Goal: Task Accomplishment & Management: Use online tool/utility

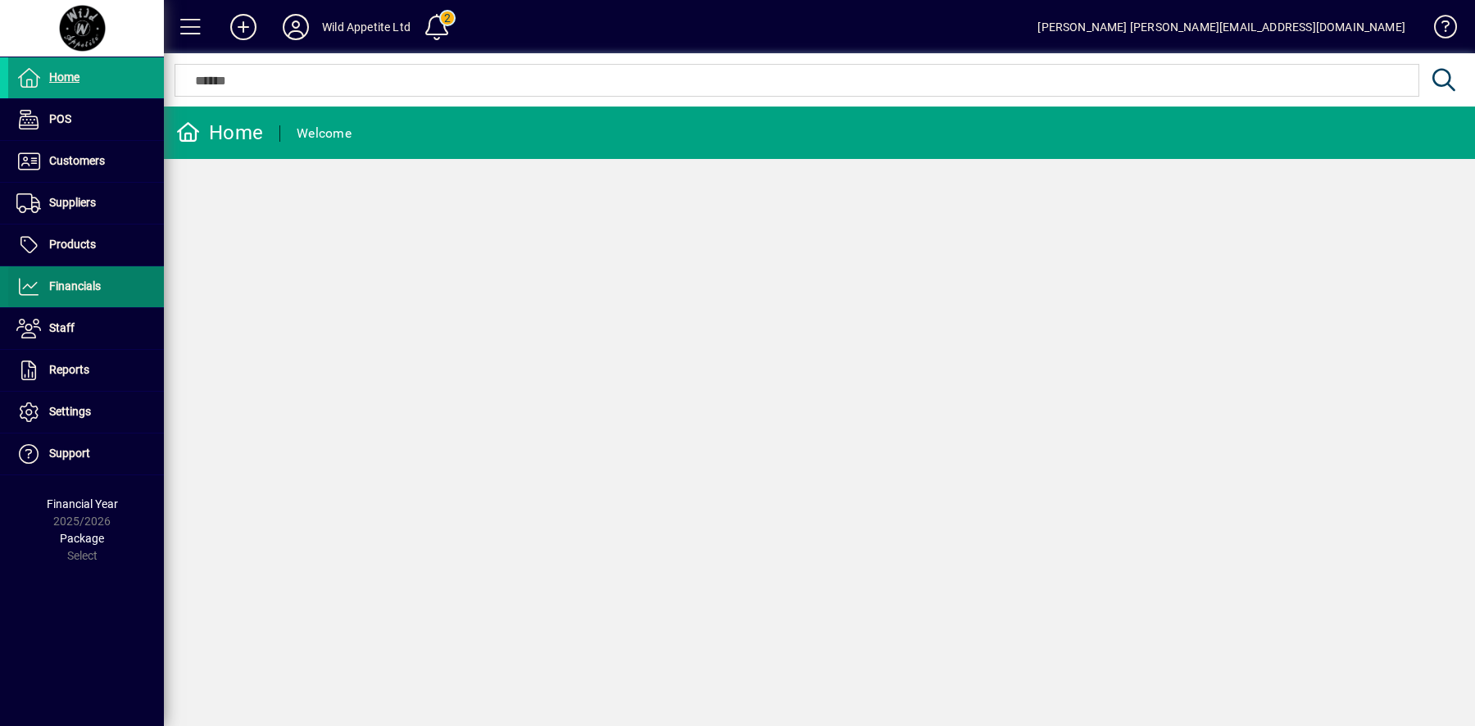
click at [90, 282] on span "Financials" at bounding box center [75, 285] width 52 height 13
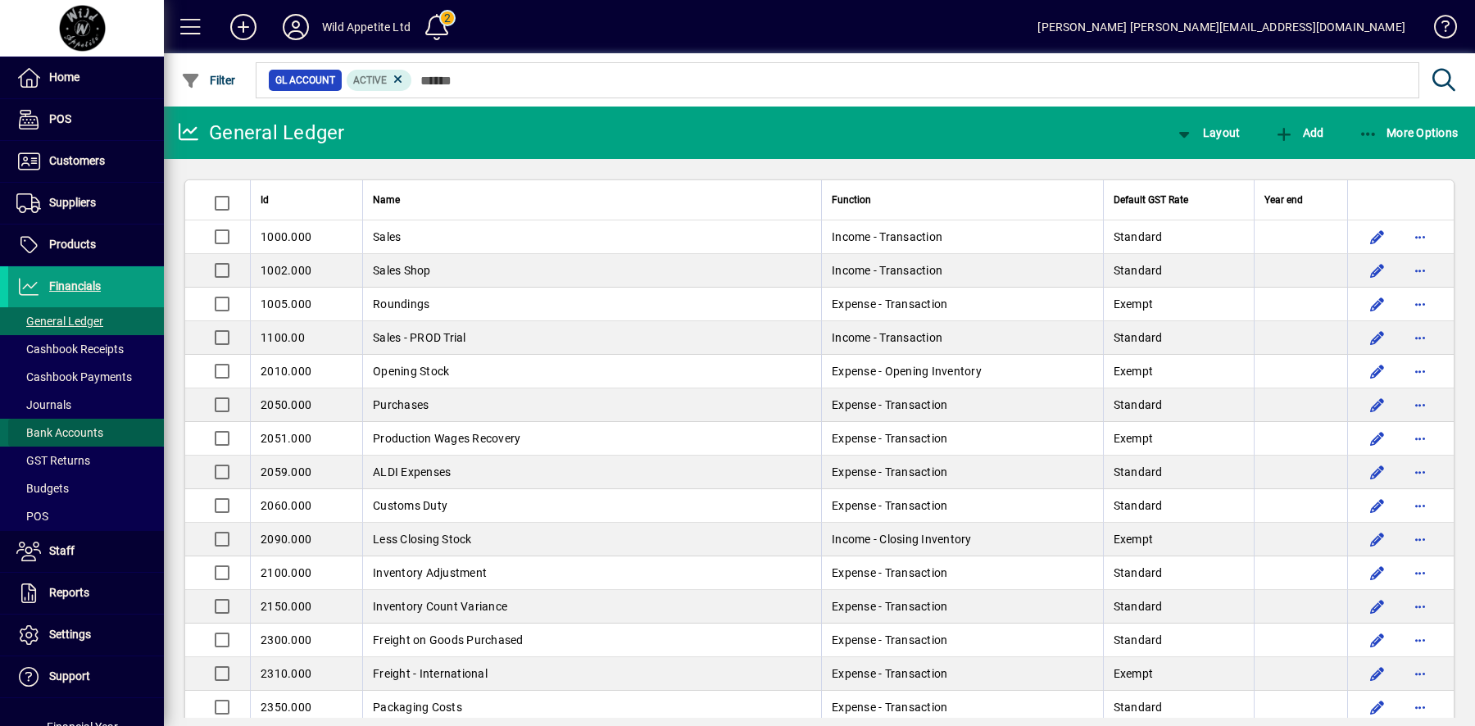
click at [102, 429] on span "Bank Accounts" at bounding box center [59, 432] width 87 height 13
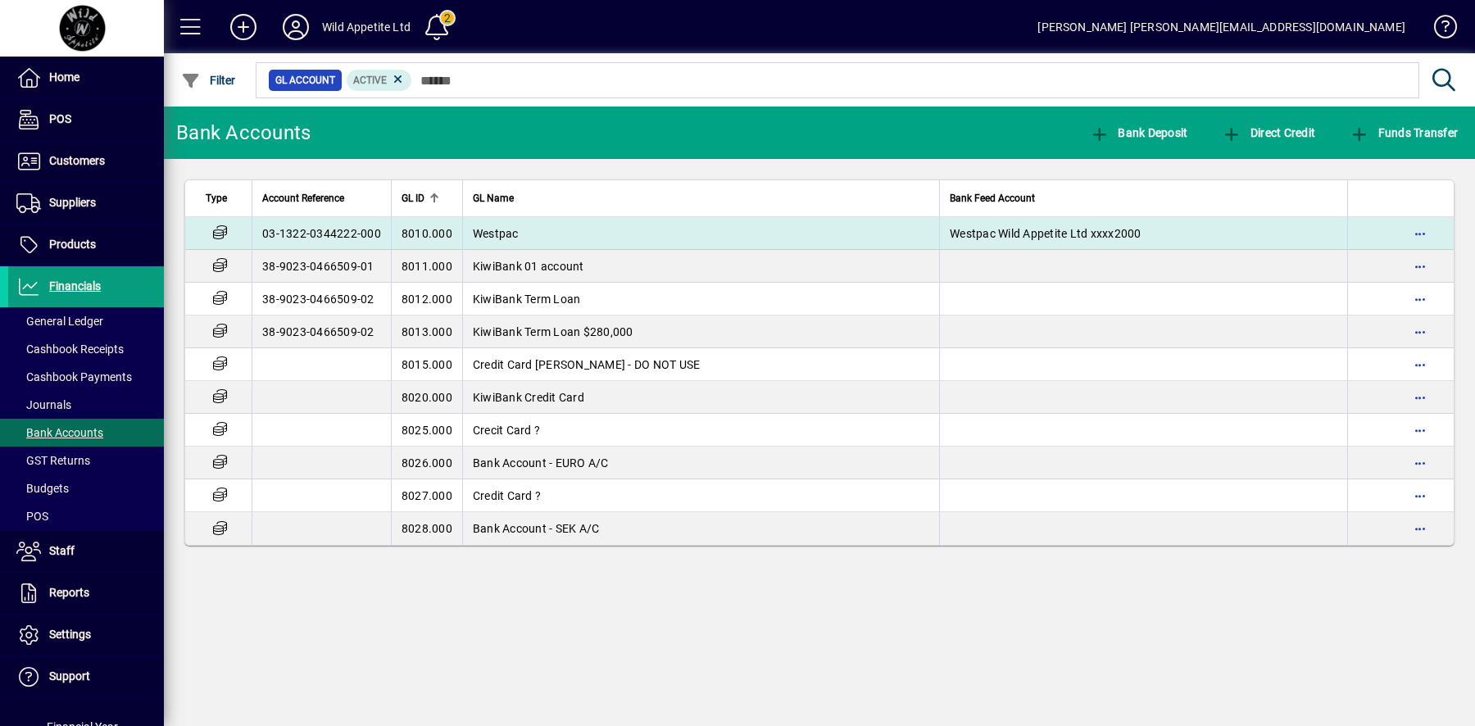
click at [681, 243] on td "Westpac" at bounding box center [700, 233] width 477 height 33
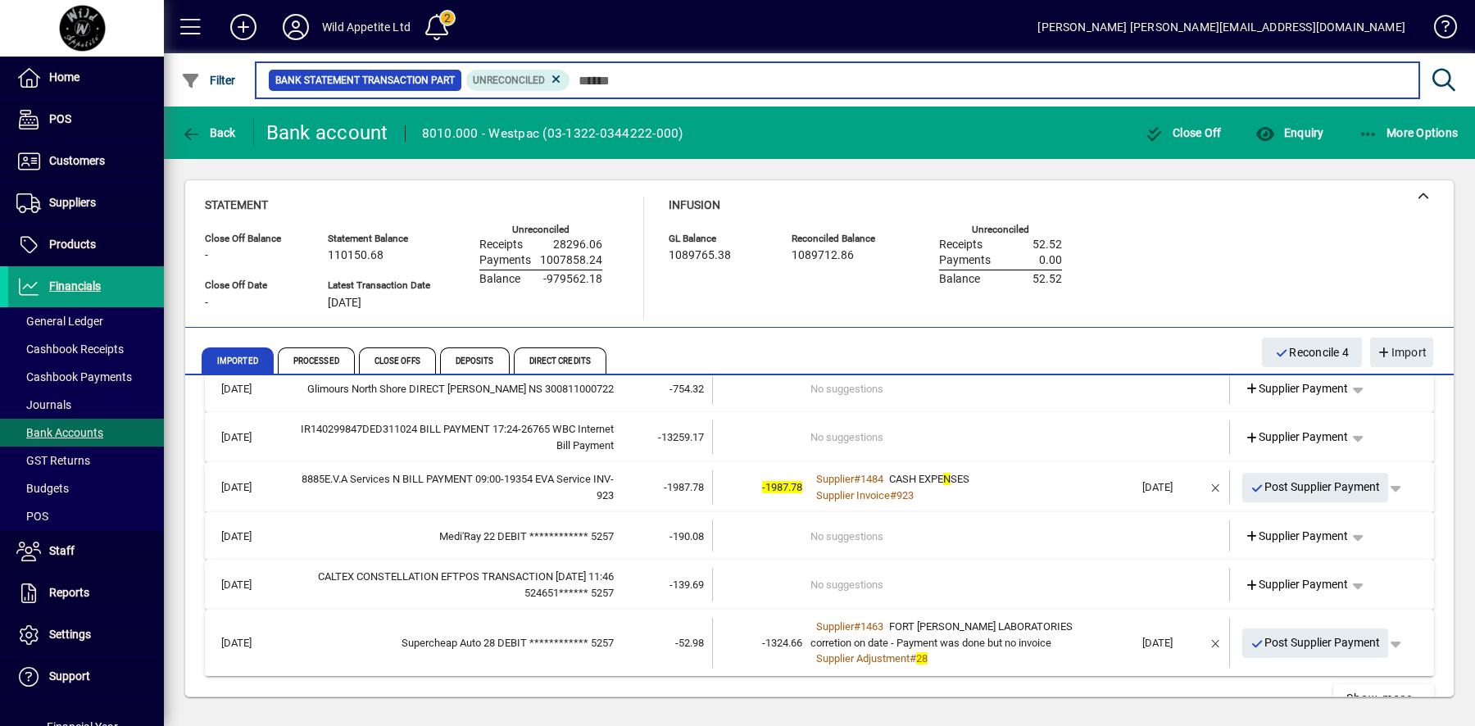
scroll to position [740, 0]
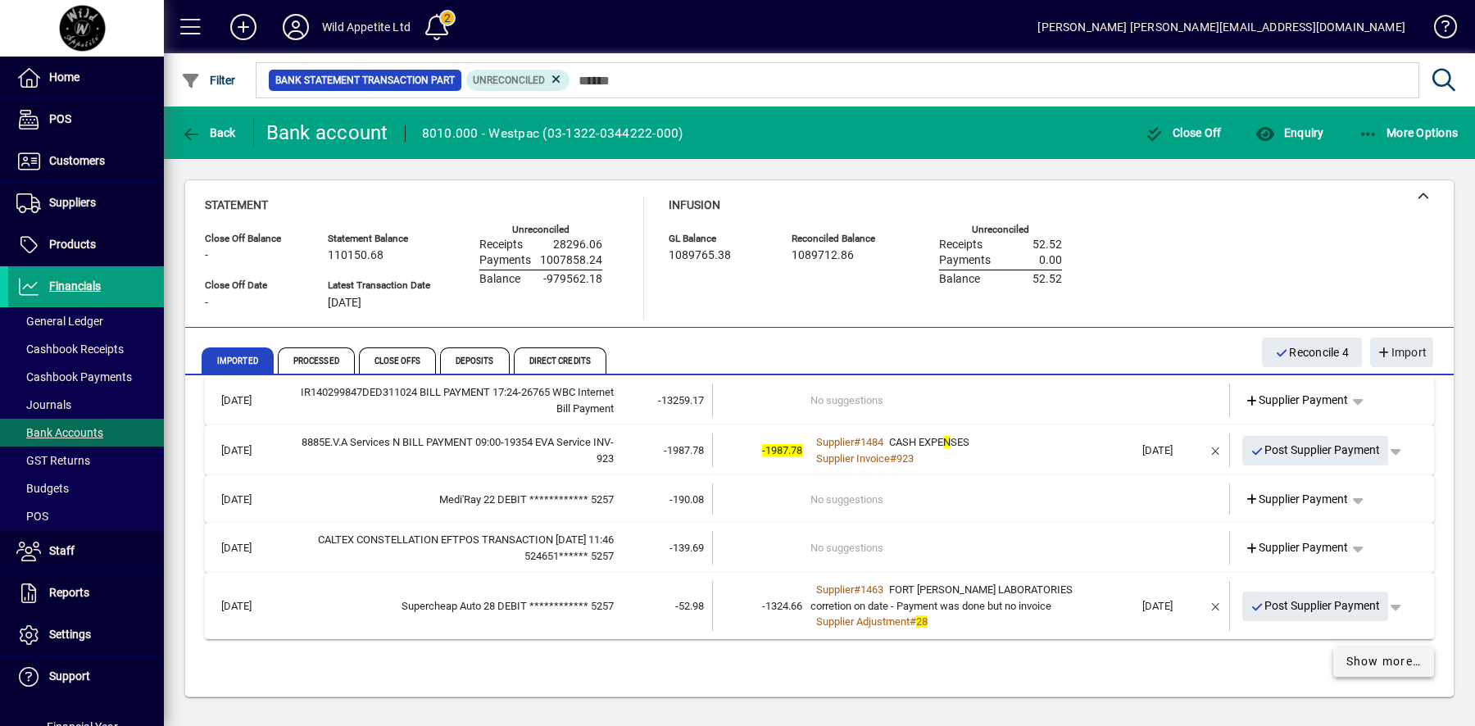
click at [1377, 669] on span "Show more…" at bounding box center [1383, 661] width 75 height 17
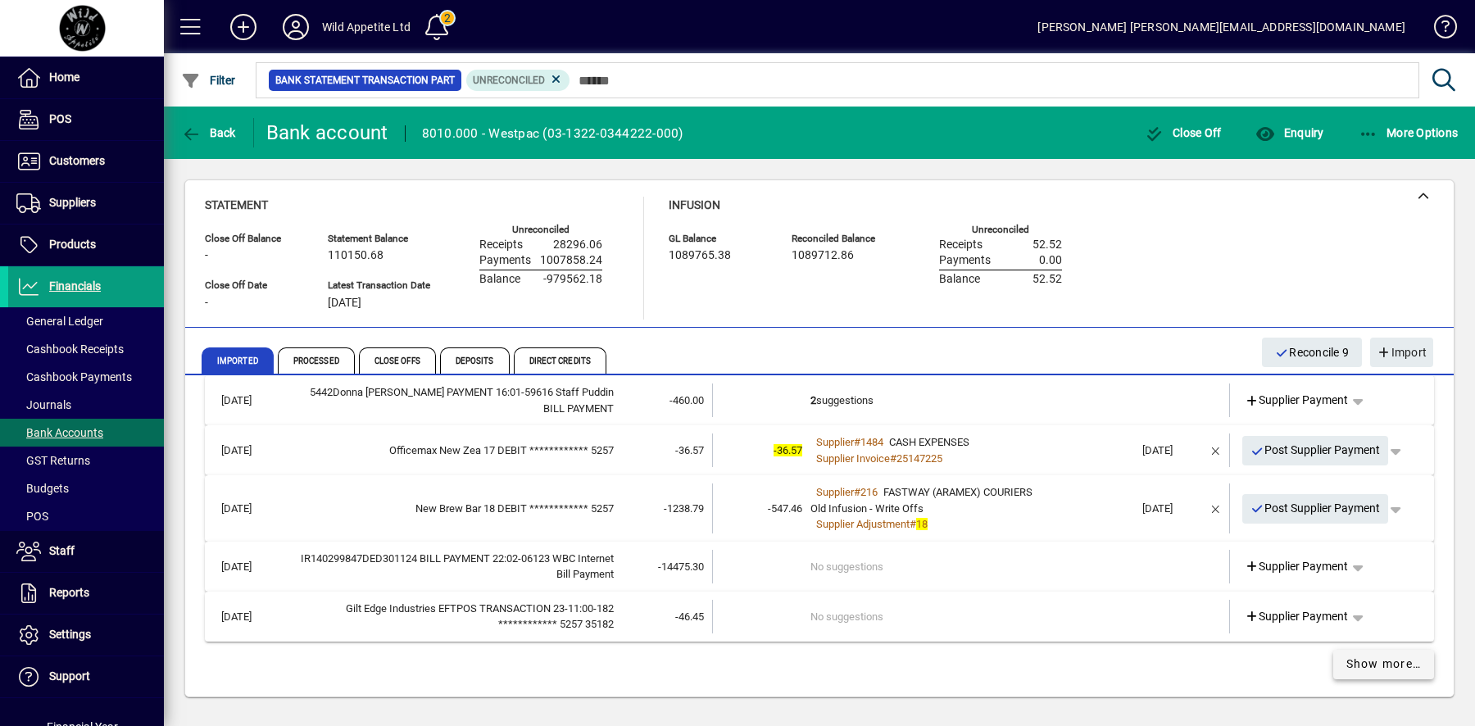
click at [1377, 669] on span "Show more…" at bounding box center [1383, 664] width 75 height 17
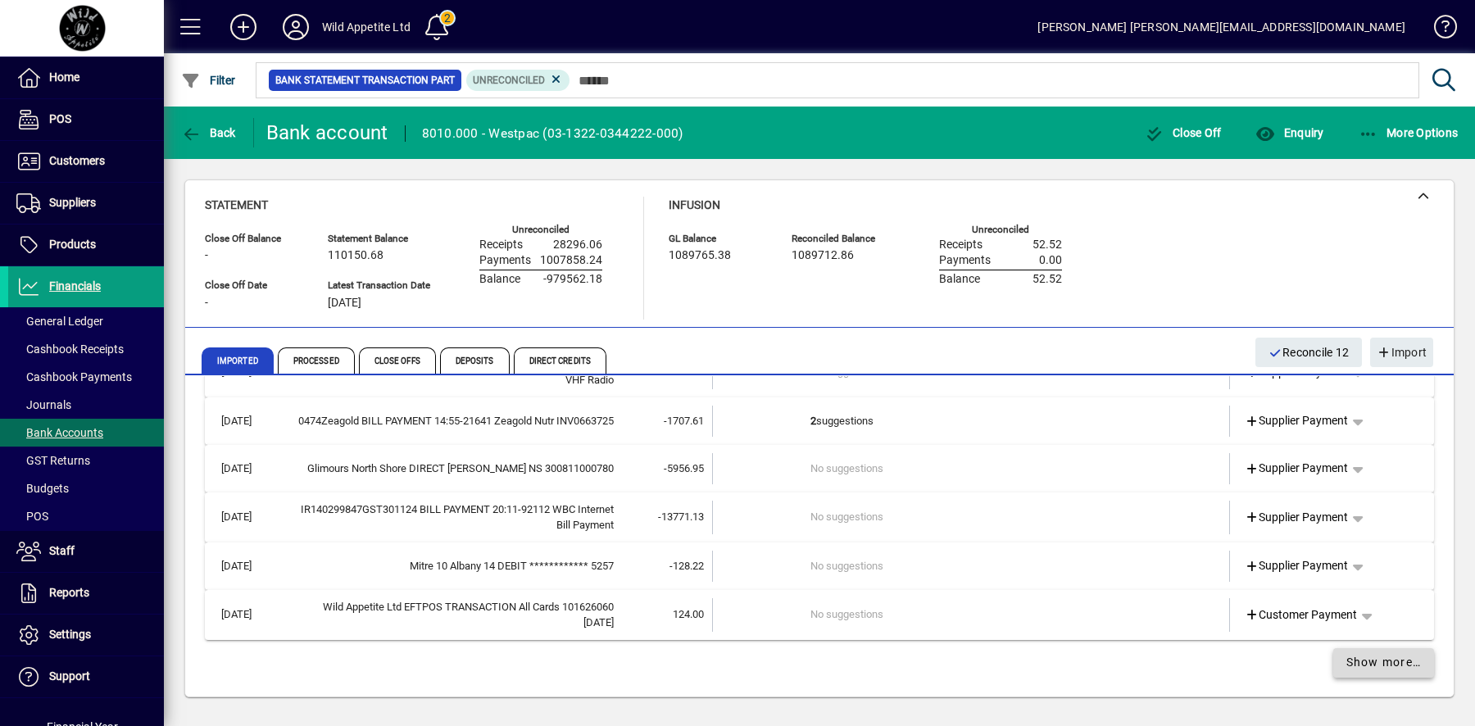
click at [1377, 669] on span "Show more…" at bounding box center [1383, 662] width 75 height 17
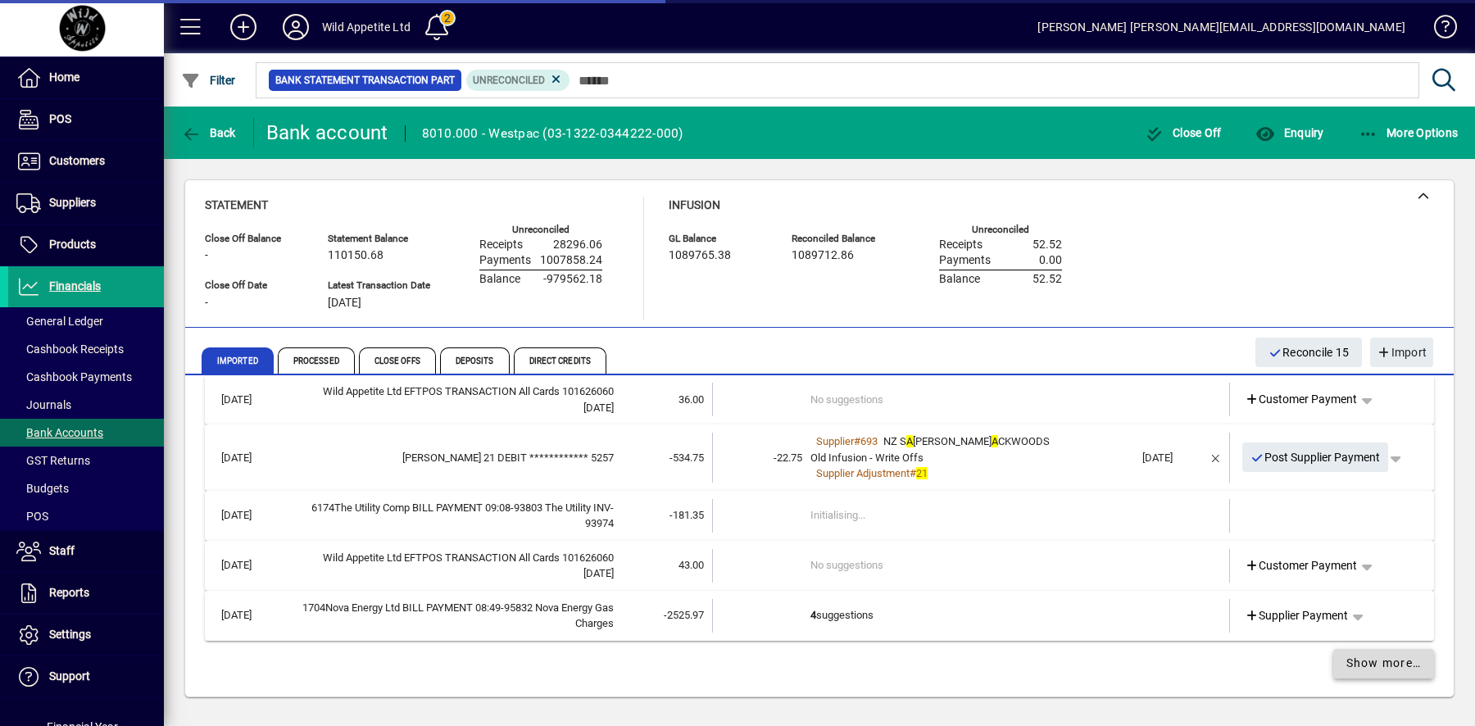
click at [1377, 669] on span "Show more…" at bounding box center [1383, 663] width 75 height 17
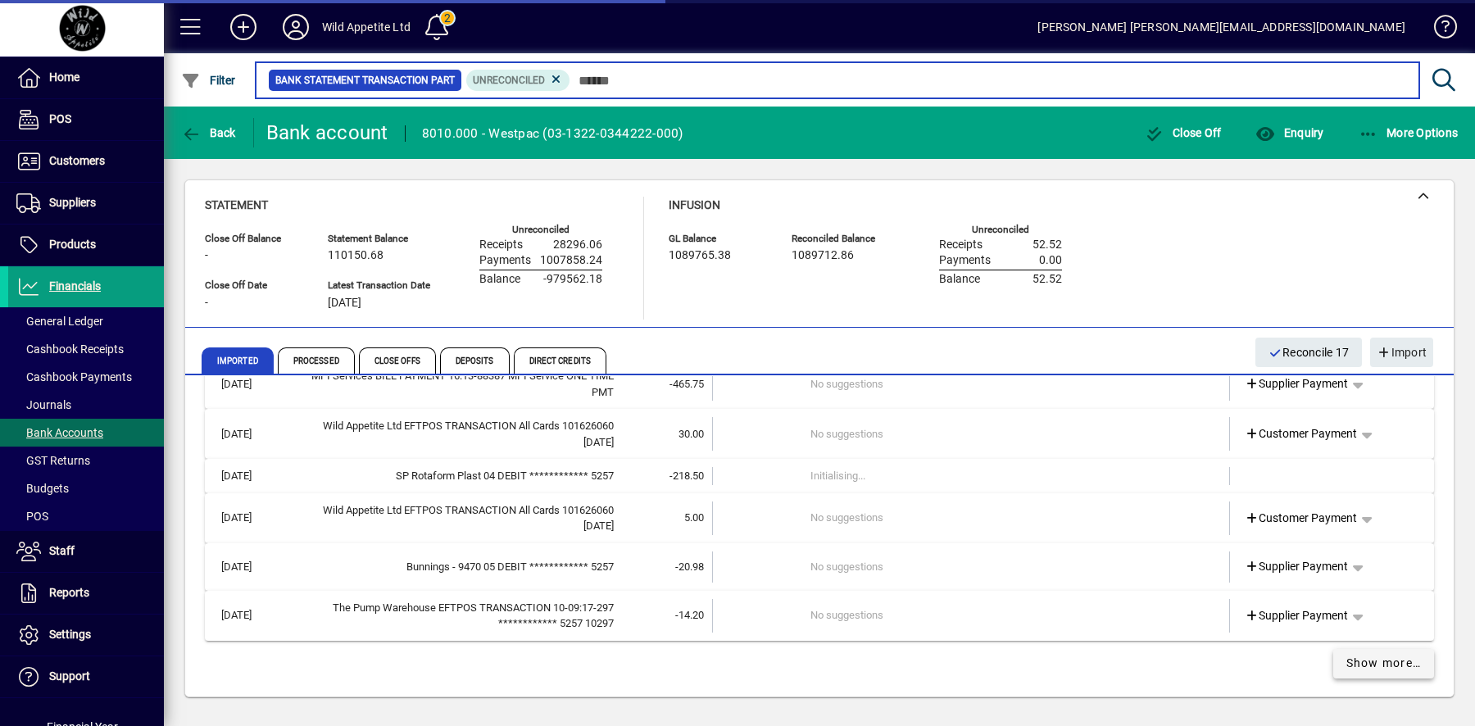
scroll to position [4688, 0]
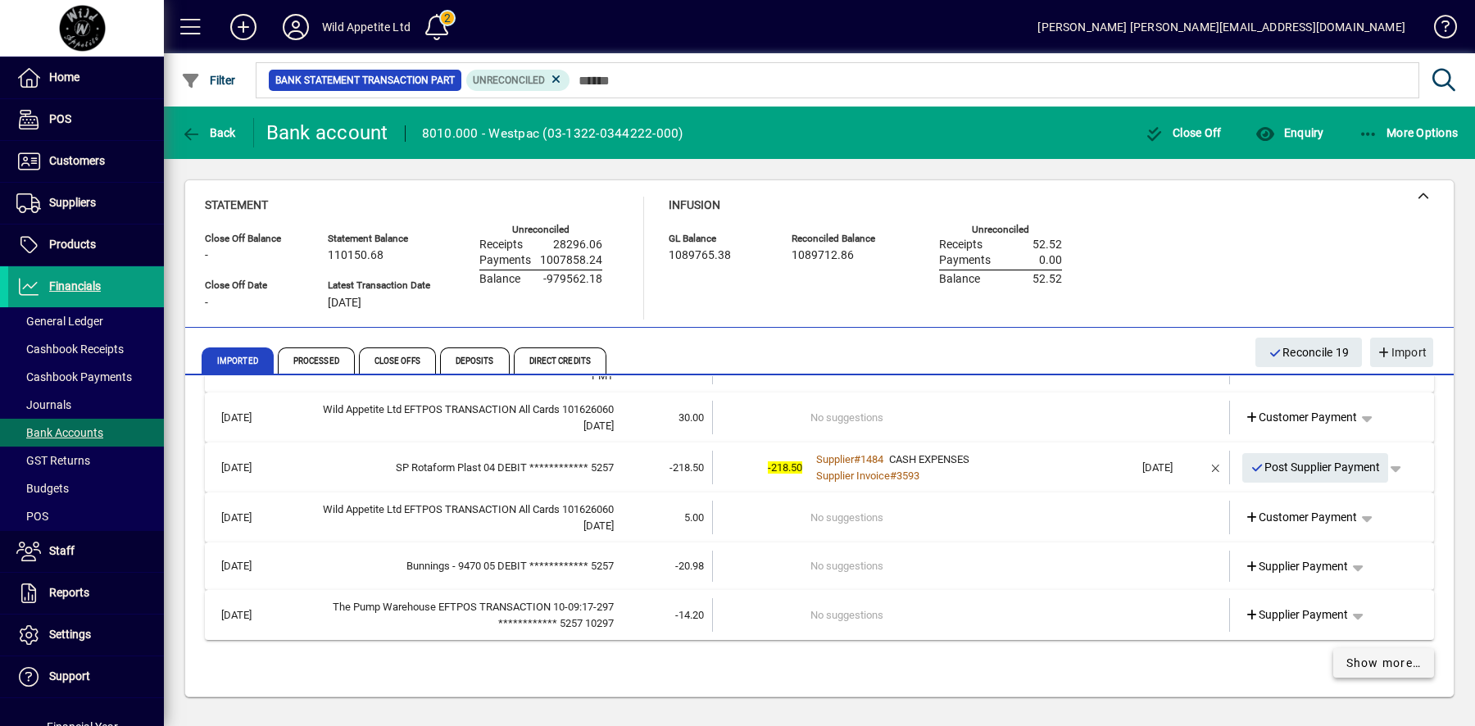
click at [1377, 669] on span "Show more…" at bounding box center [1383, 663] width 75 height 17
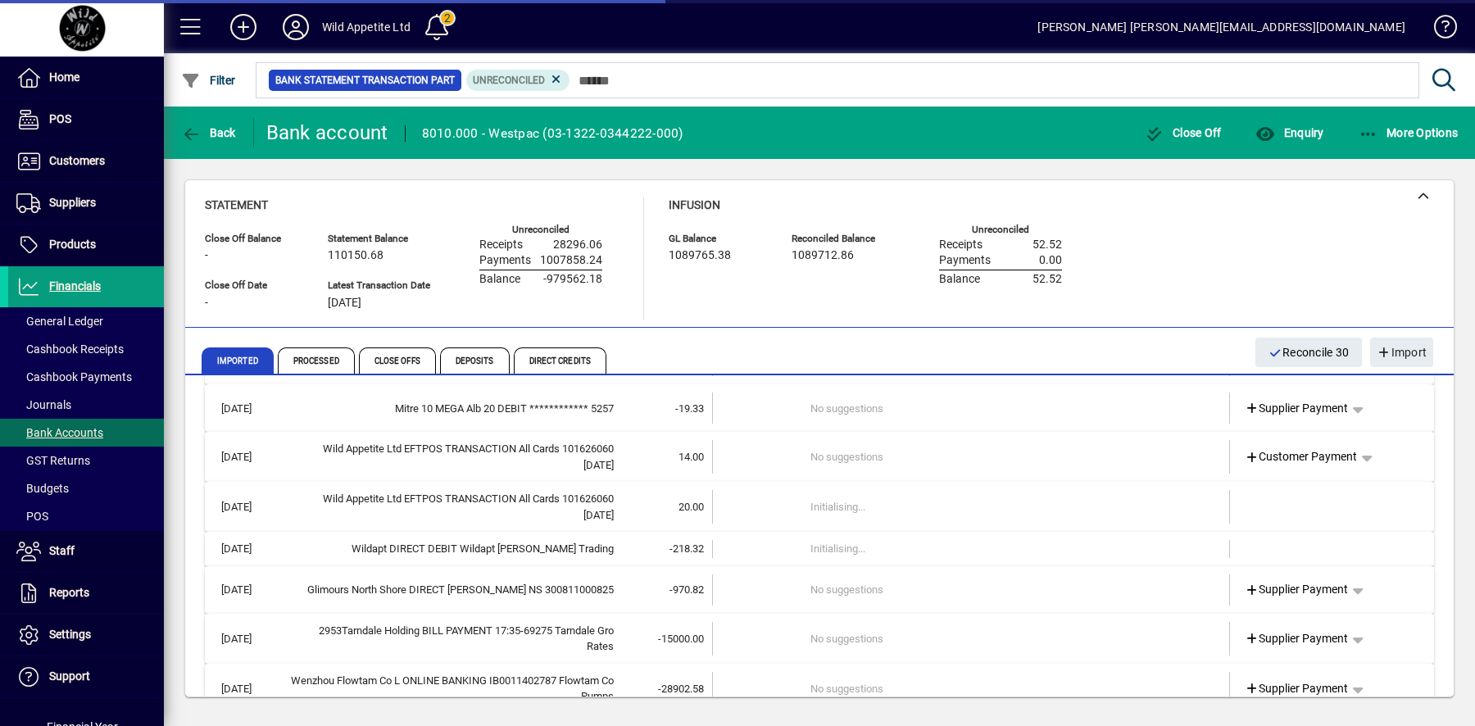
scroll to position [6638, 0]
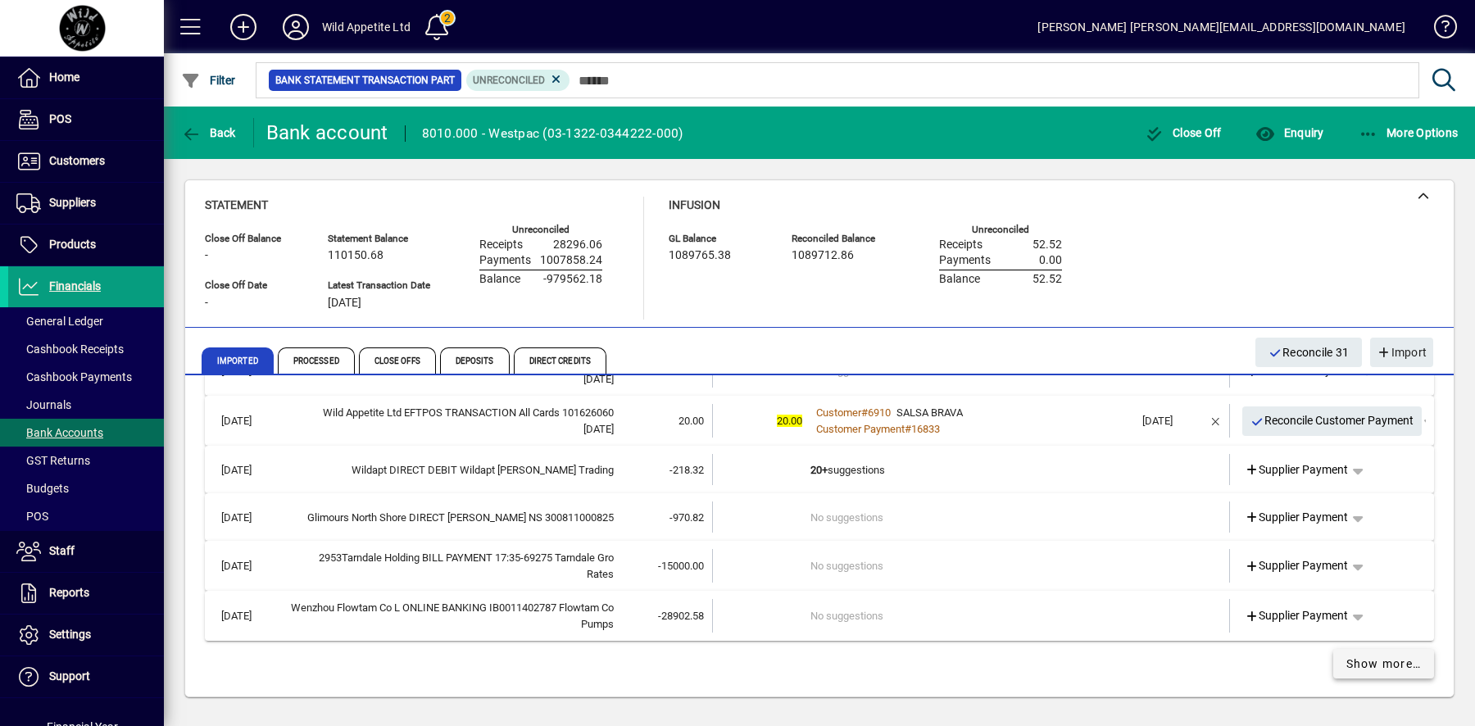
click at [1377, 669] on span "Show more…" at bounding box center [1383, 664] width 75 height 17
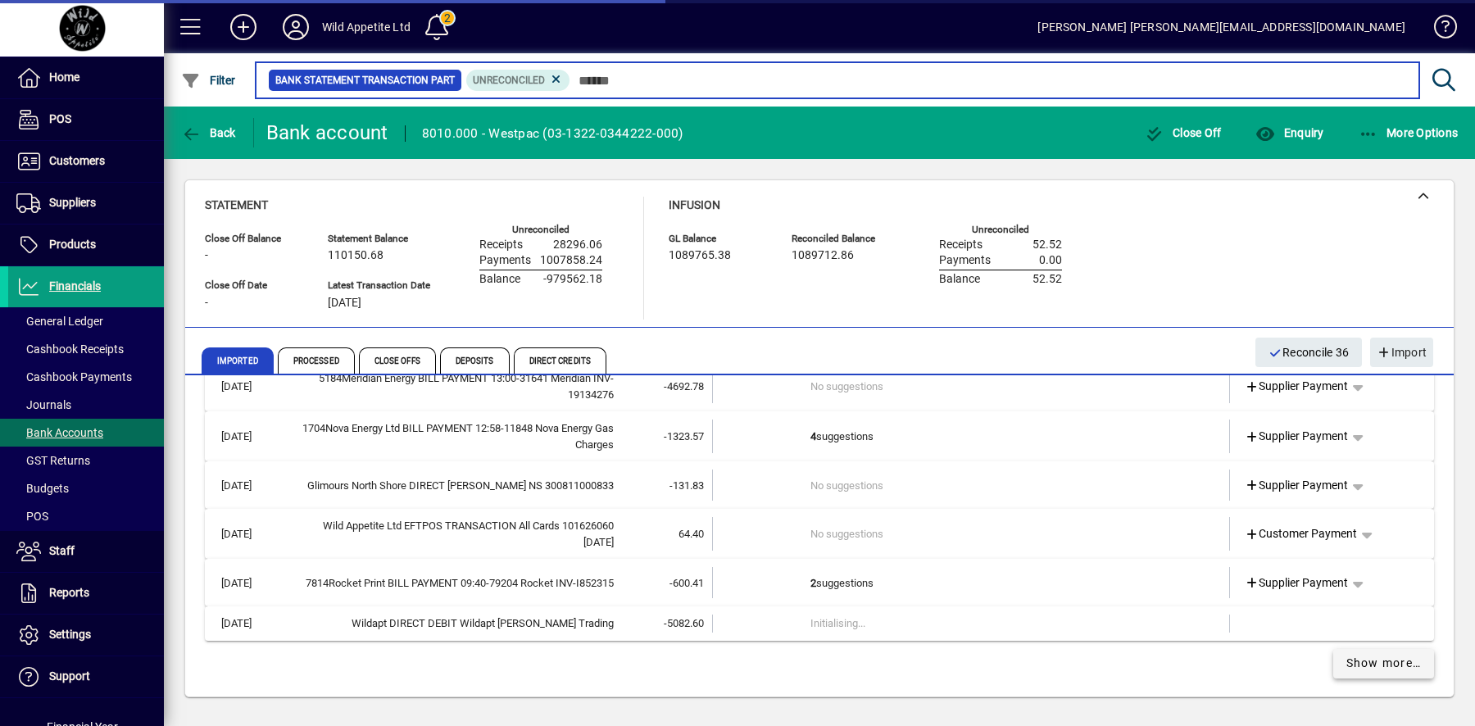
scroll to position [7653, 0]
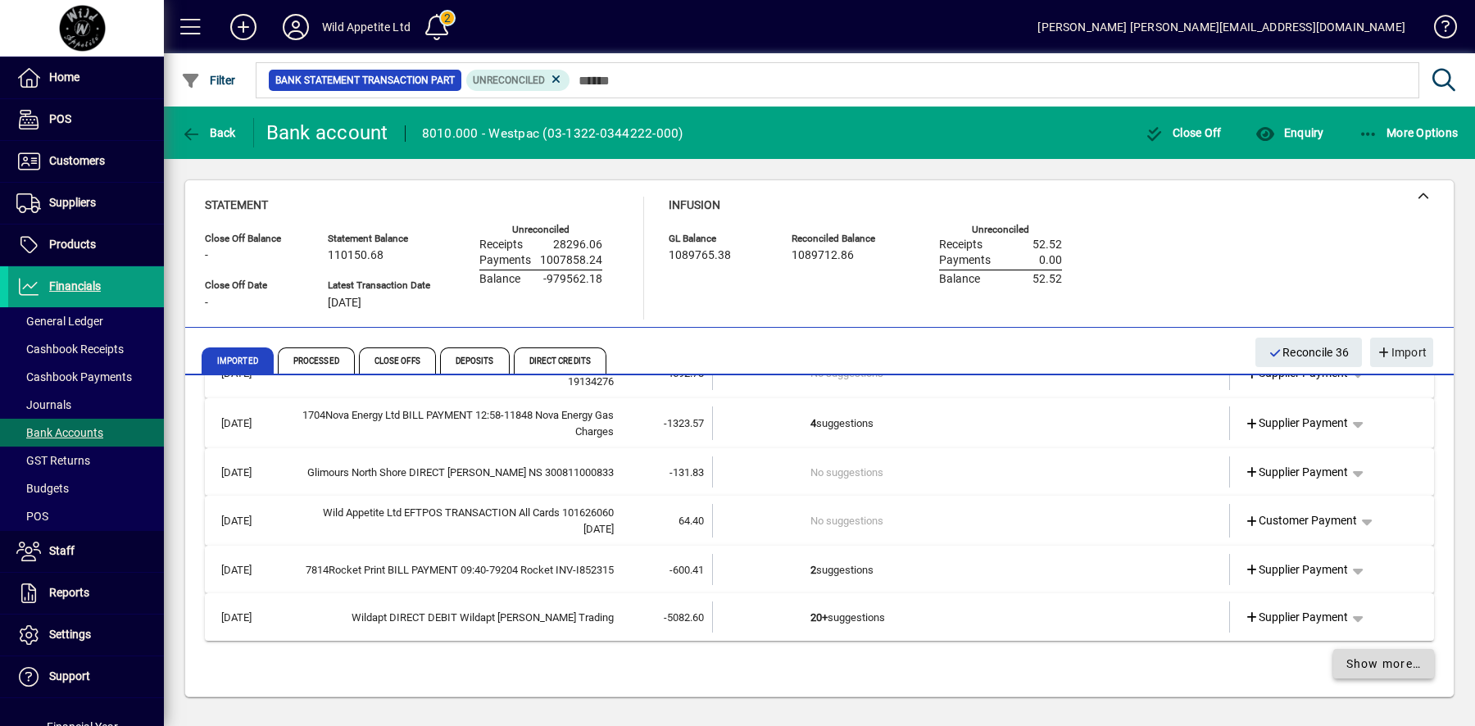
click at [1377, 669] on span "Show more…" at bounding box center [1383, 664] width 75 height 17
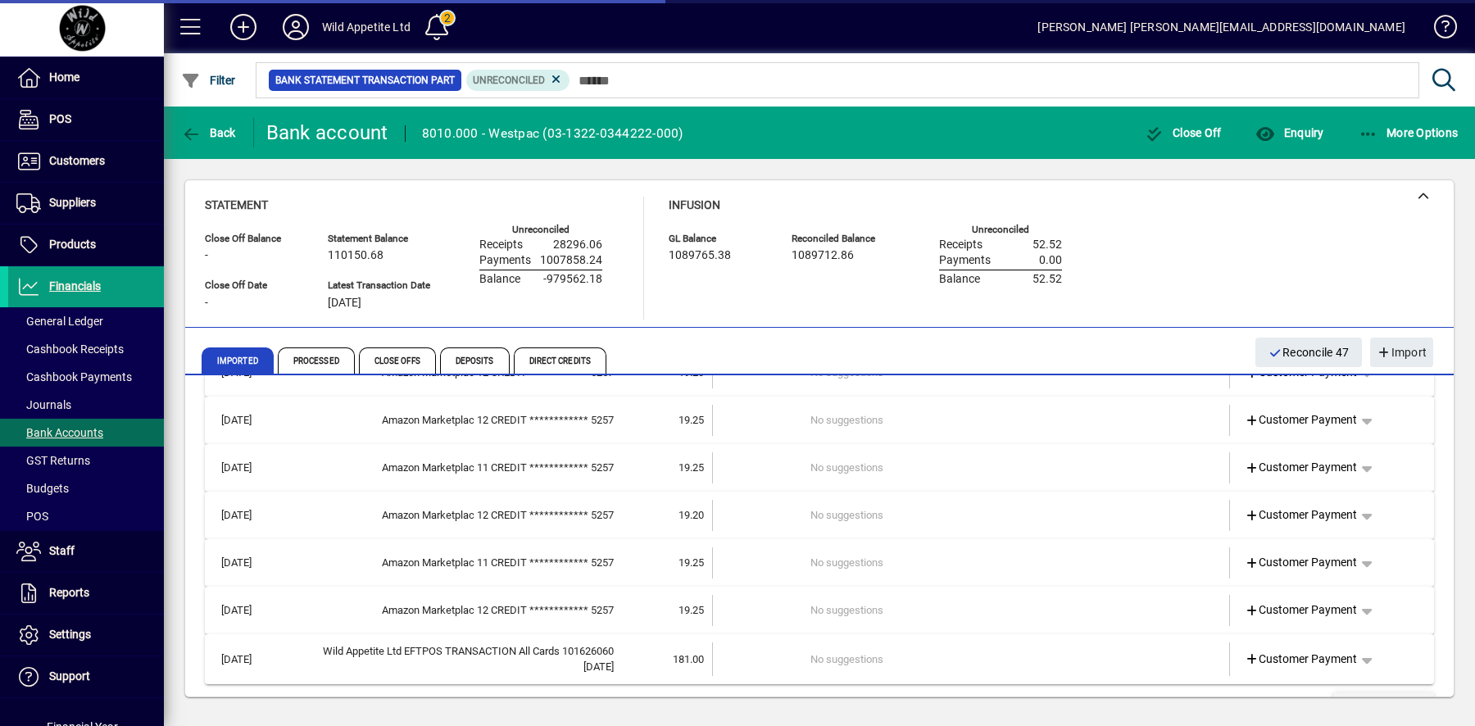
scroll to position [9576, 0]
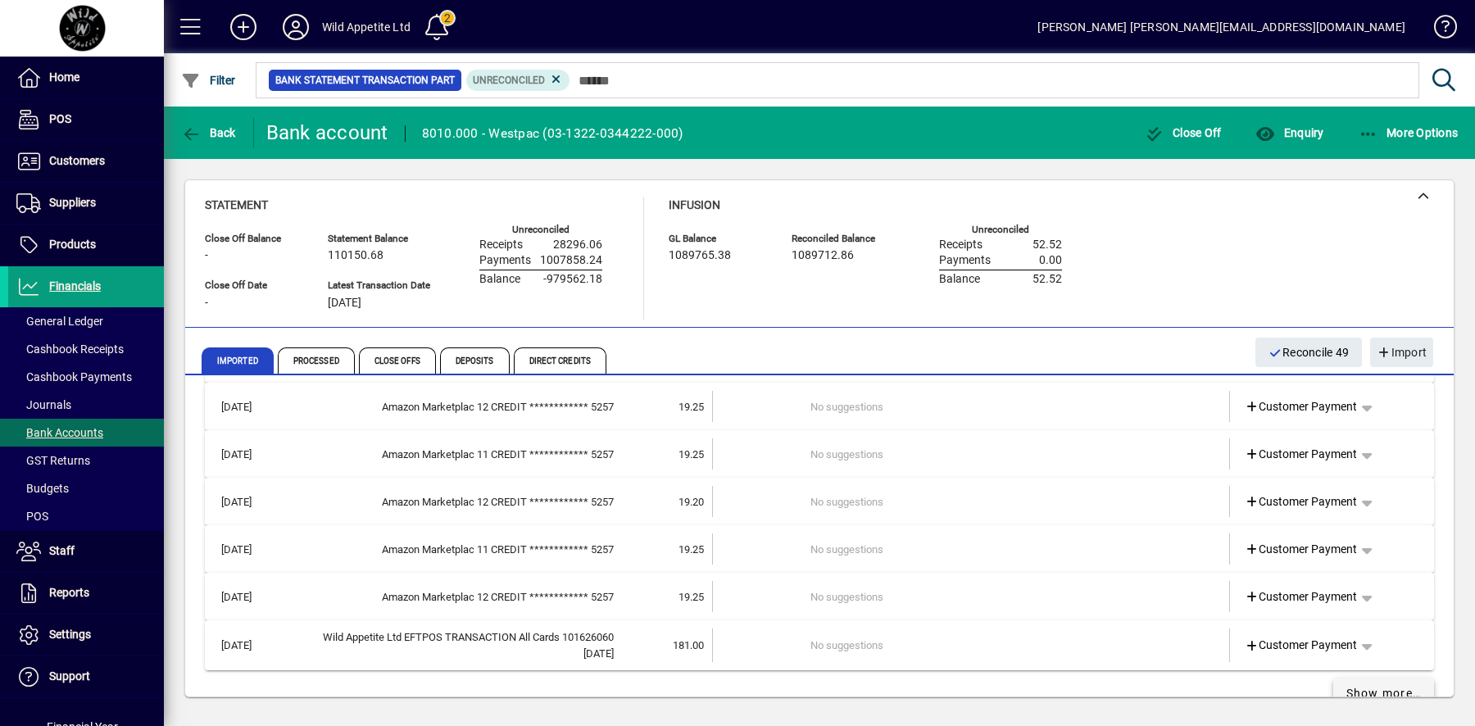
click at [1374, 685] on span "Show more…" at bounding box center [1383, 693] width 75 height 17
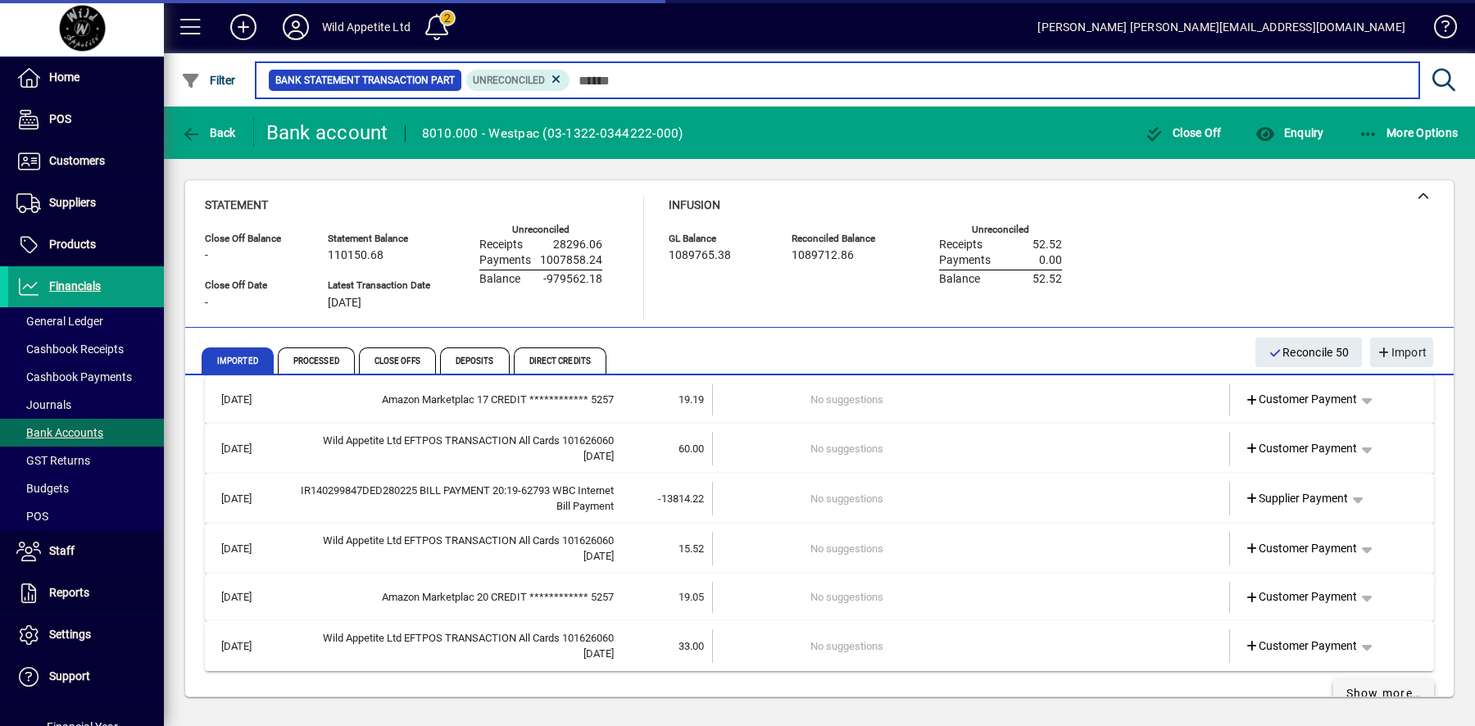
scroll to position [10538, 0]
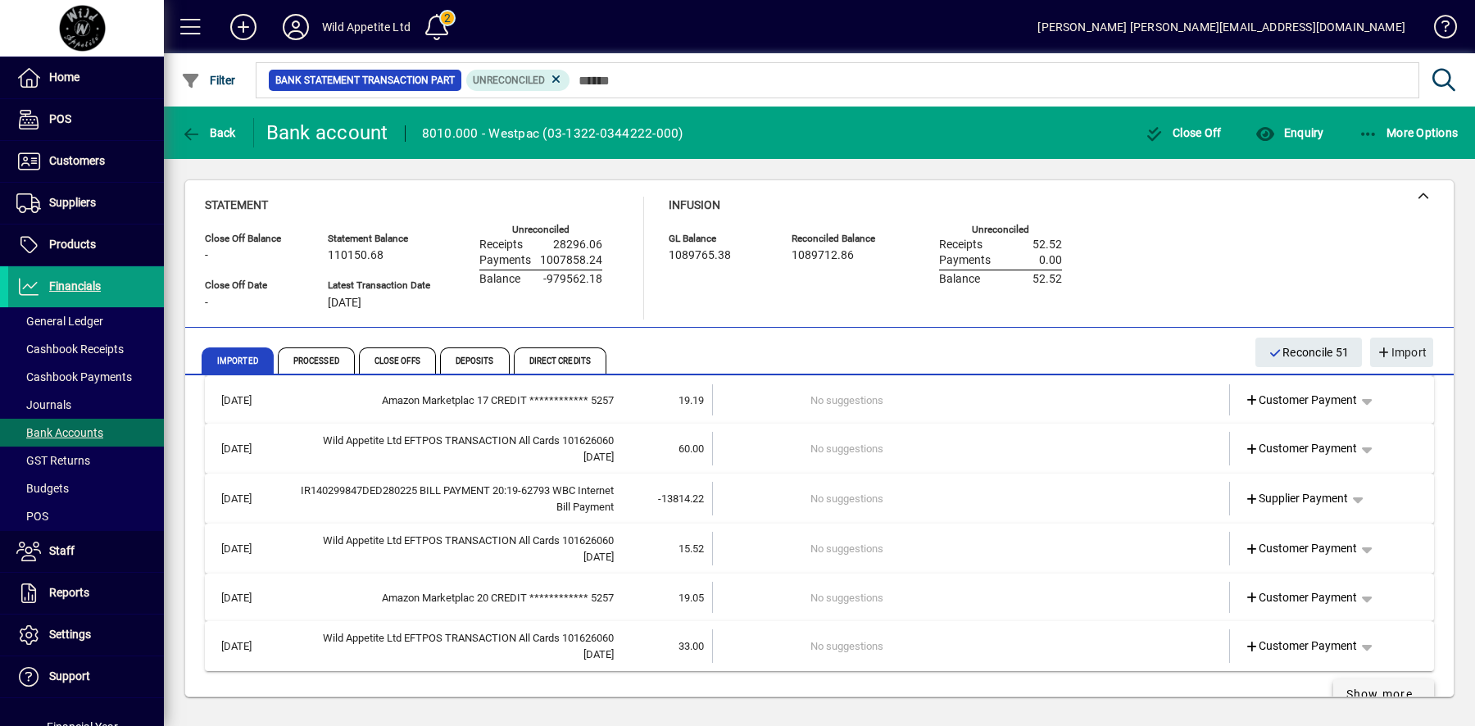
click at [1374, 686] on span "Show more…" at bounding box center [1383, 694] width 75 height 17
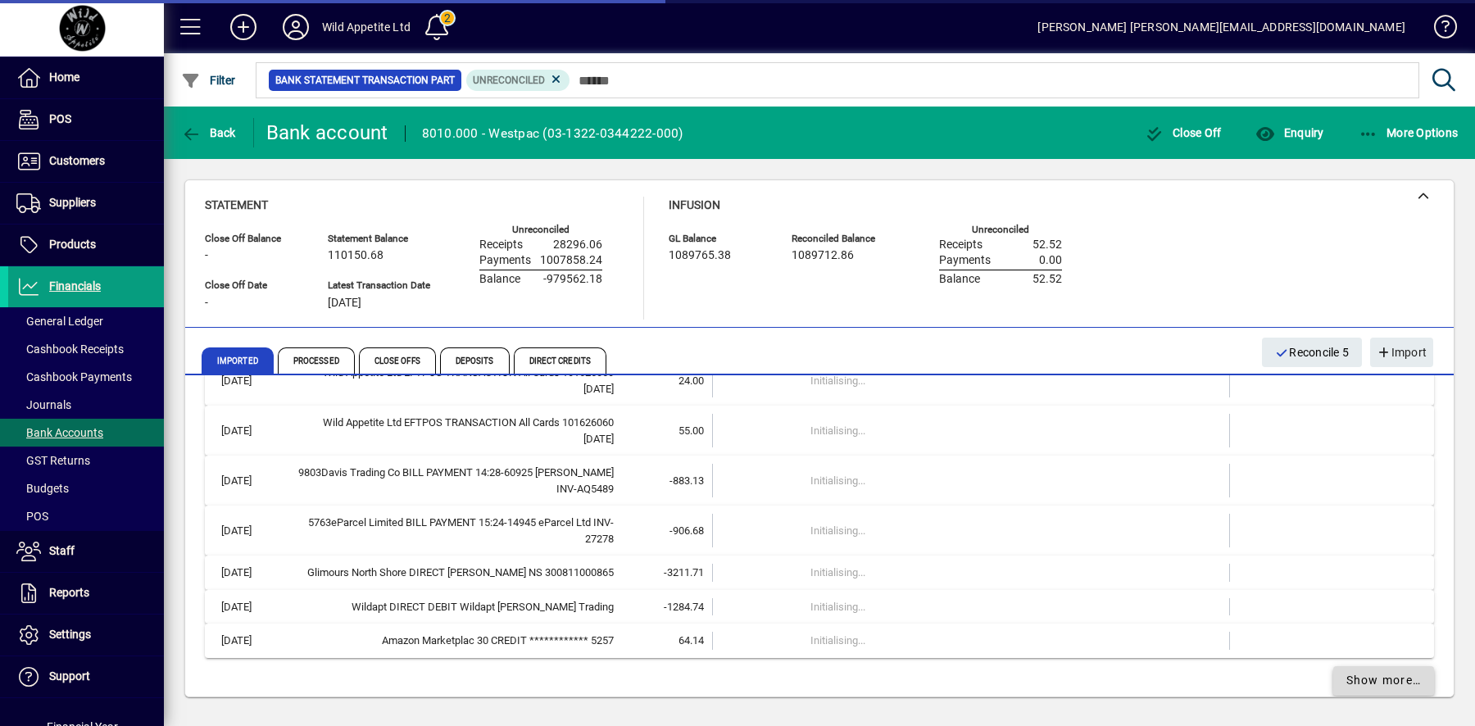
click at [1374, 685] on span "Show more…" at bounding box center [1383, 680] width 75 height 17
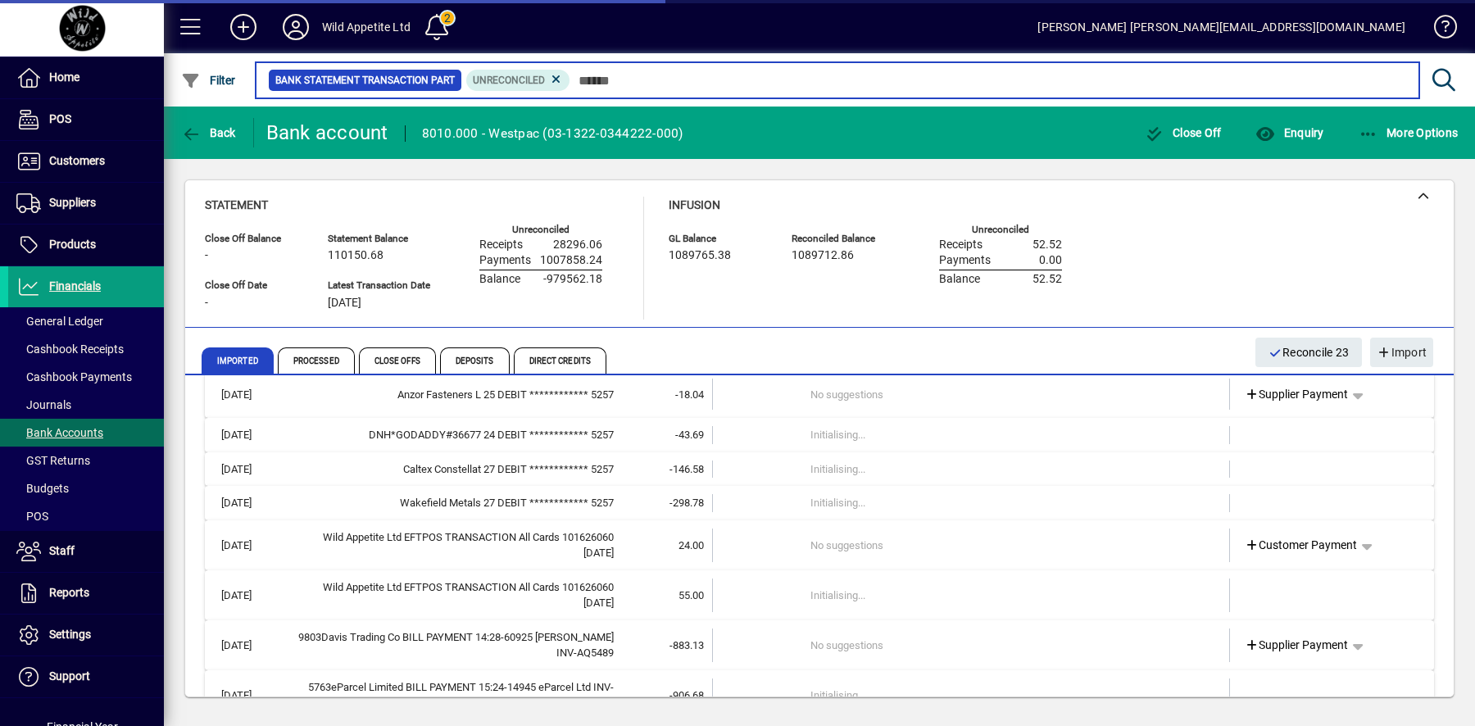
scroll to position [10759, 0]
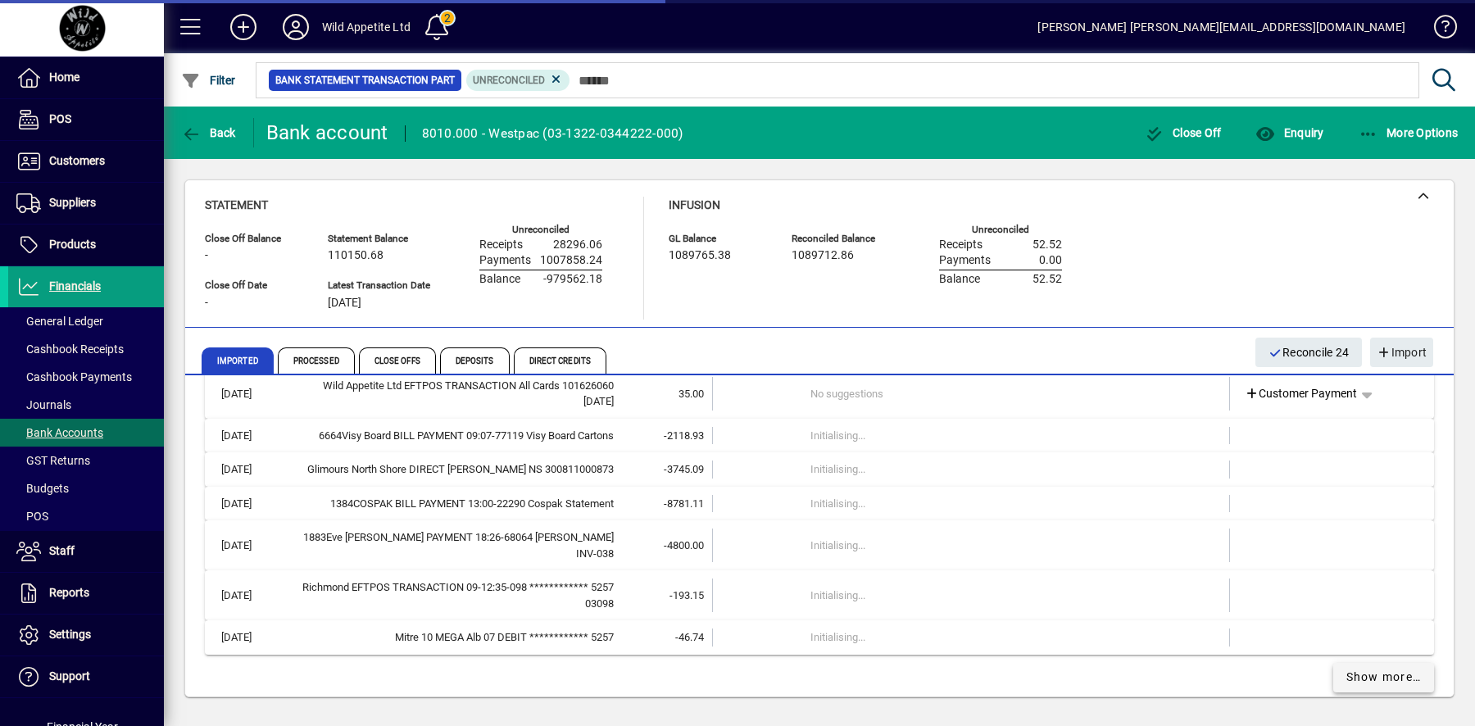
click at [1386, 669] on span "Show more…" at bounding box center [1383, 677] width 75 height 17
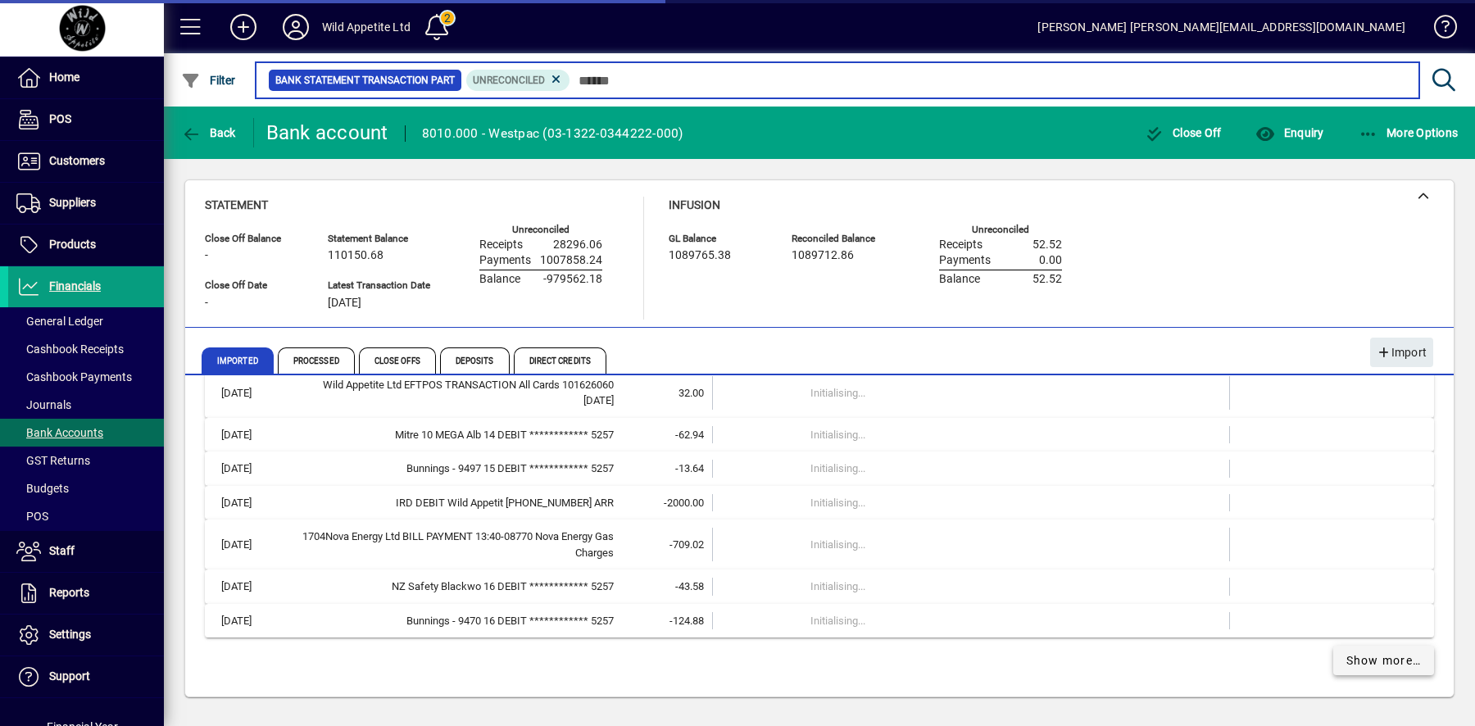
scroll to position [11316, 0]
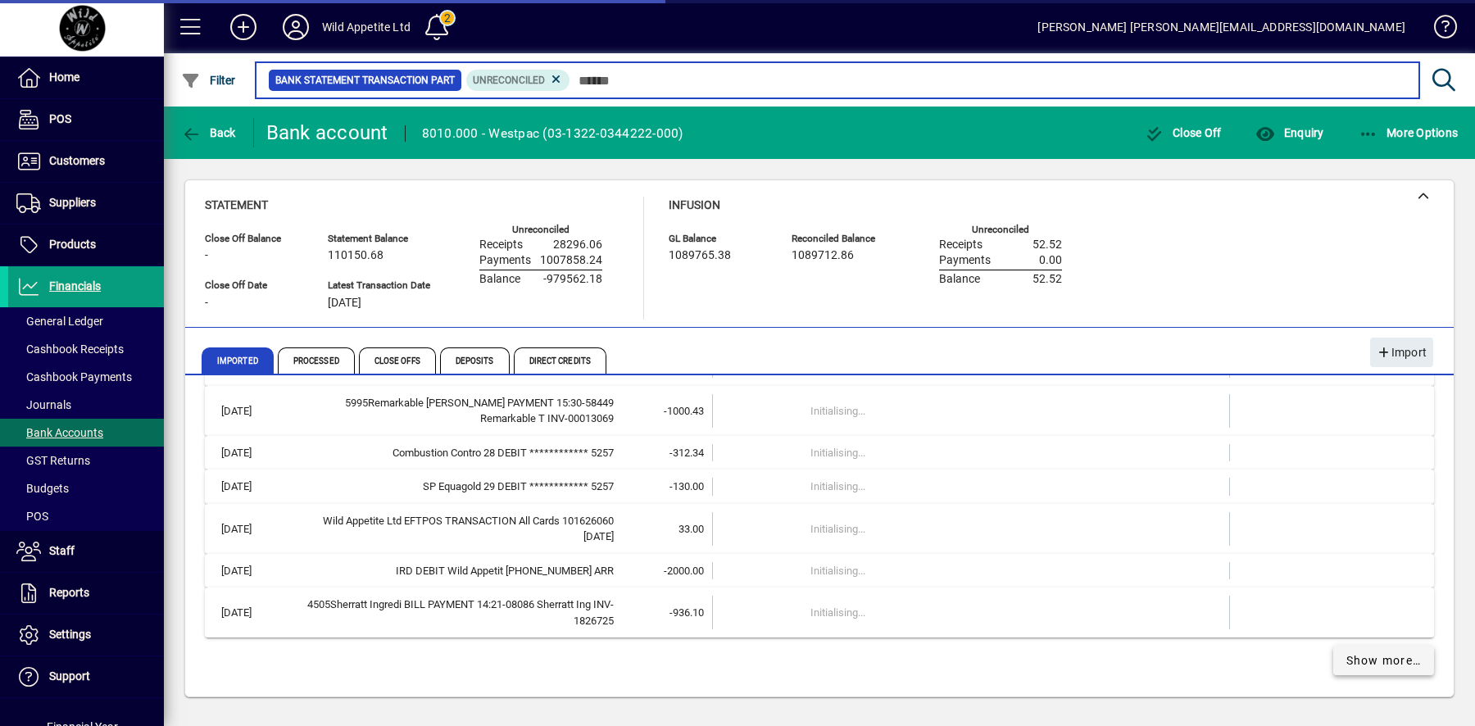
scroll to position [12377, 0]
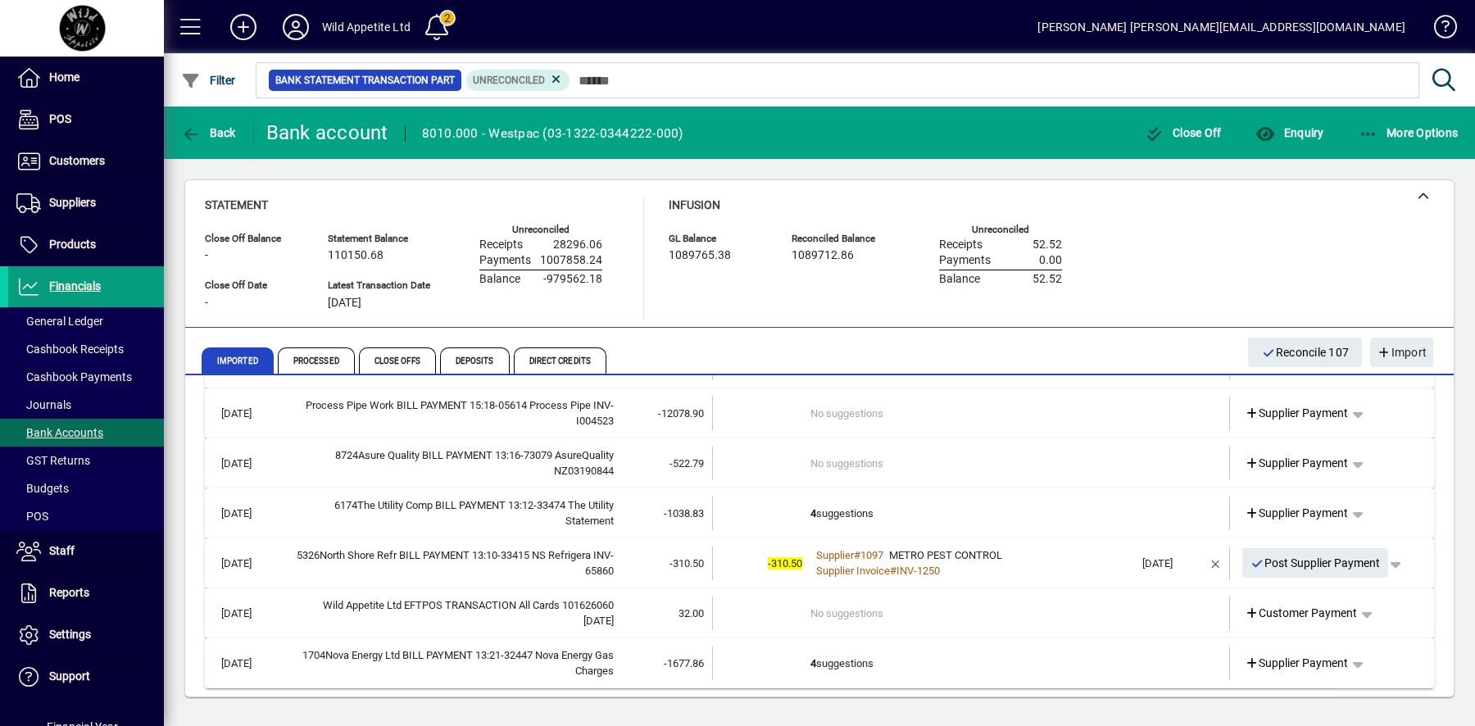
scroll to position [20427, 0]
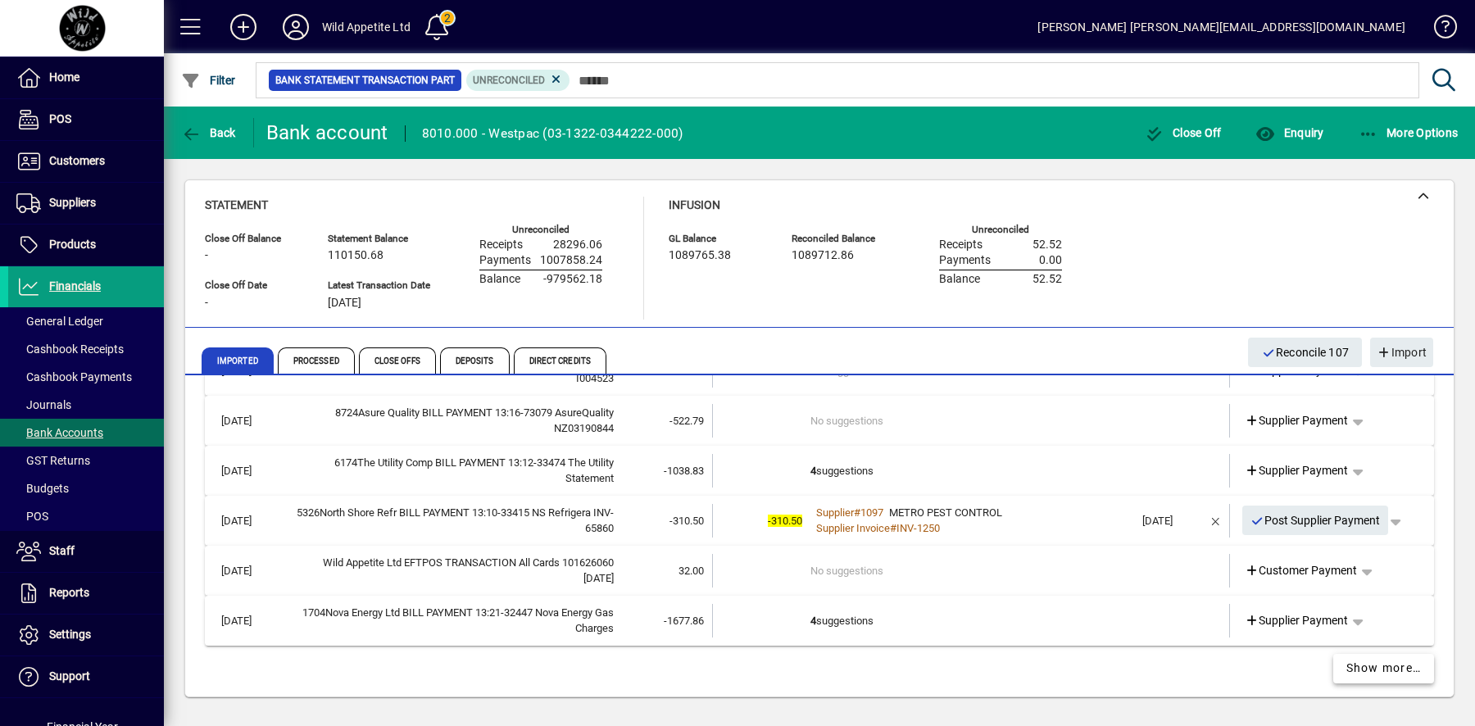
click at [1386, 664] on span "Show more…" at bounding box center [1383, 668] width 75 height 17
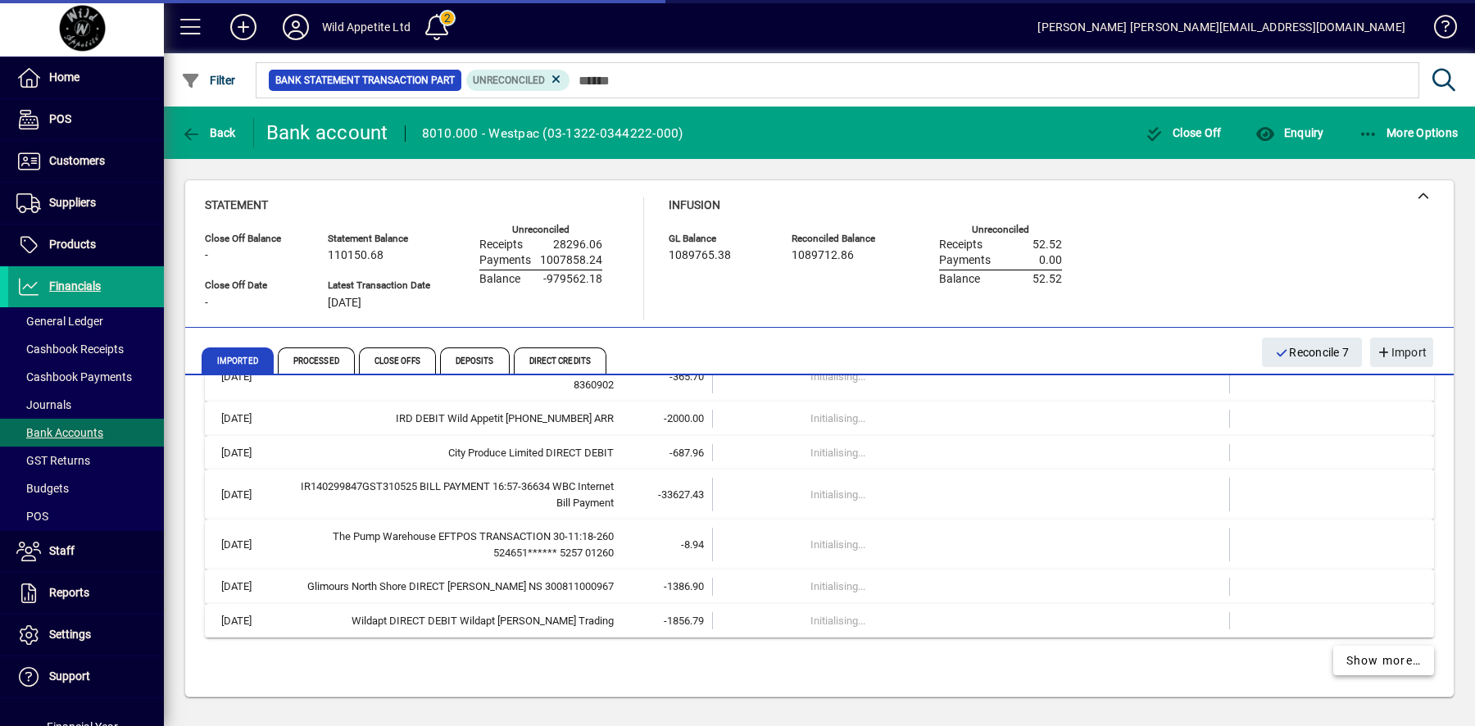
click at [1386, 664] on span "Show more…" at bounding box center [1383, 660] width 75 height 17
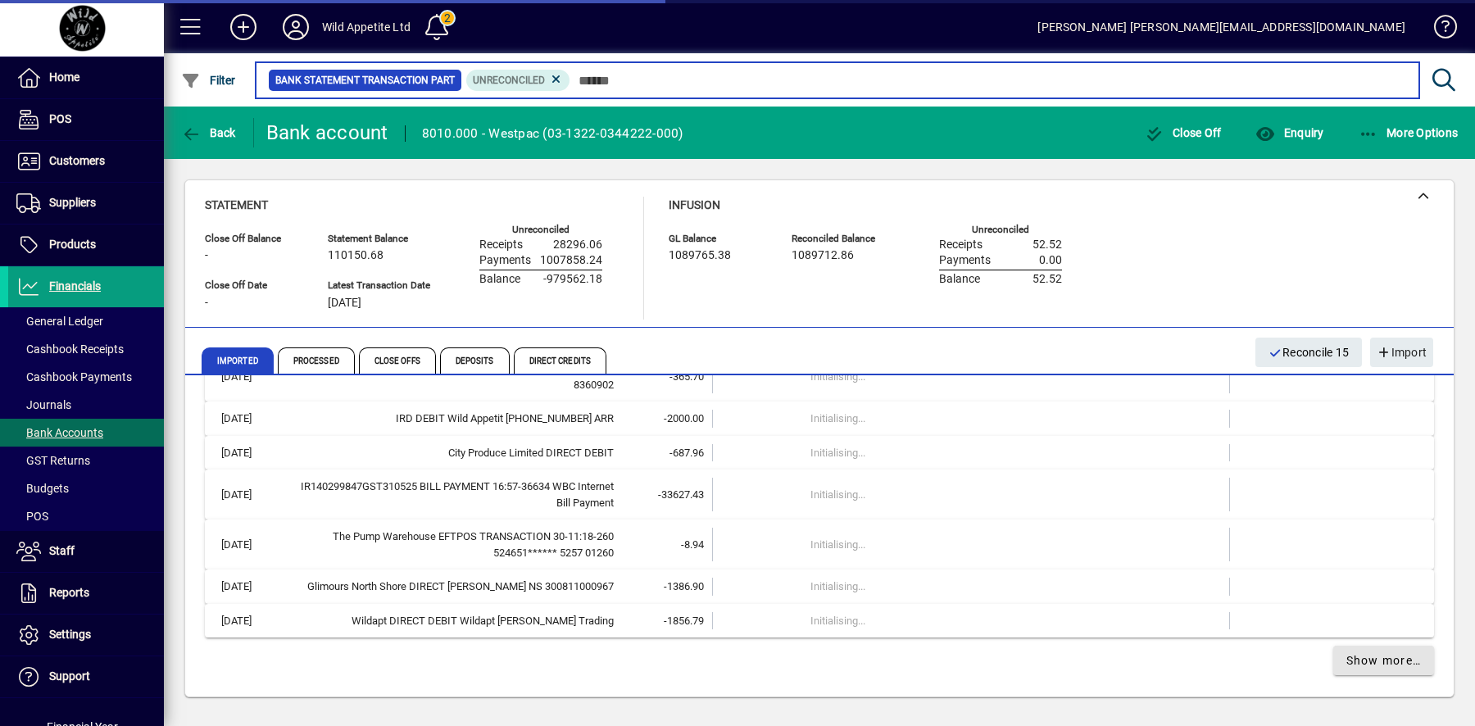
scroll to position [18548, 0]
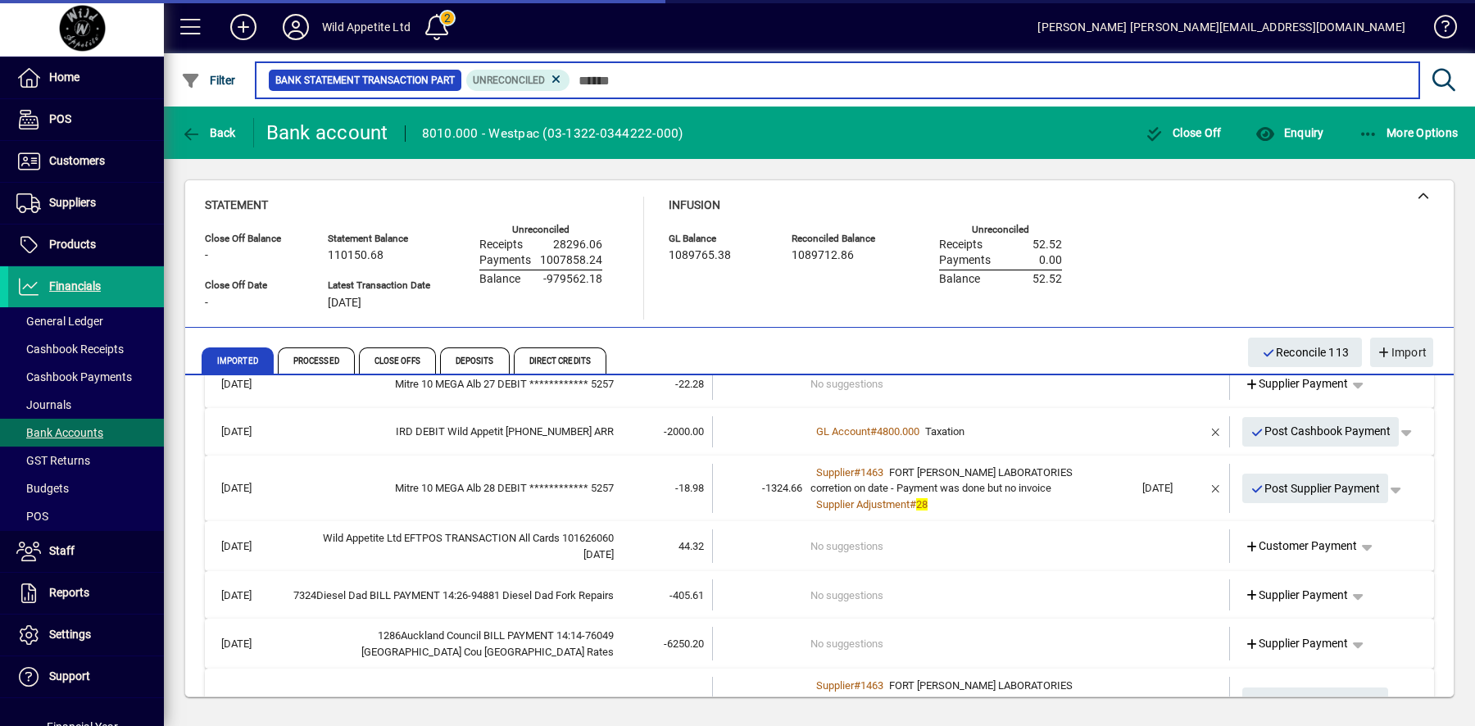
scroll to position [21341, 0]
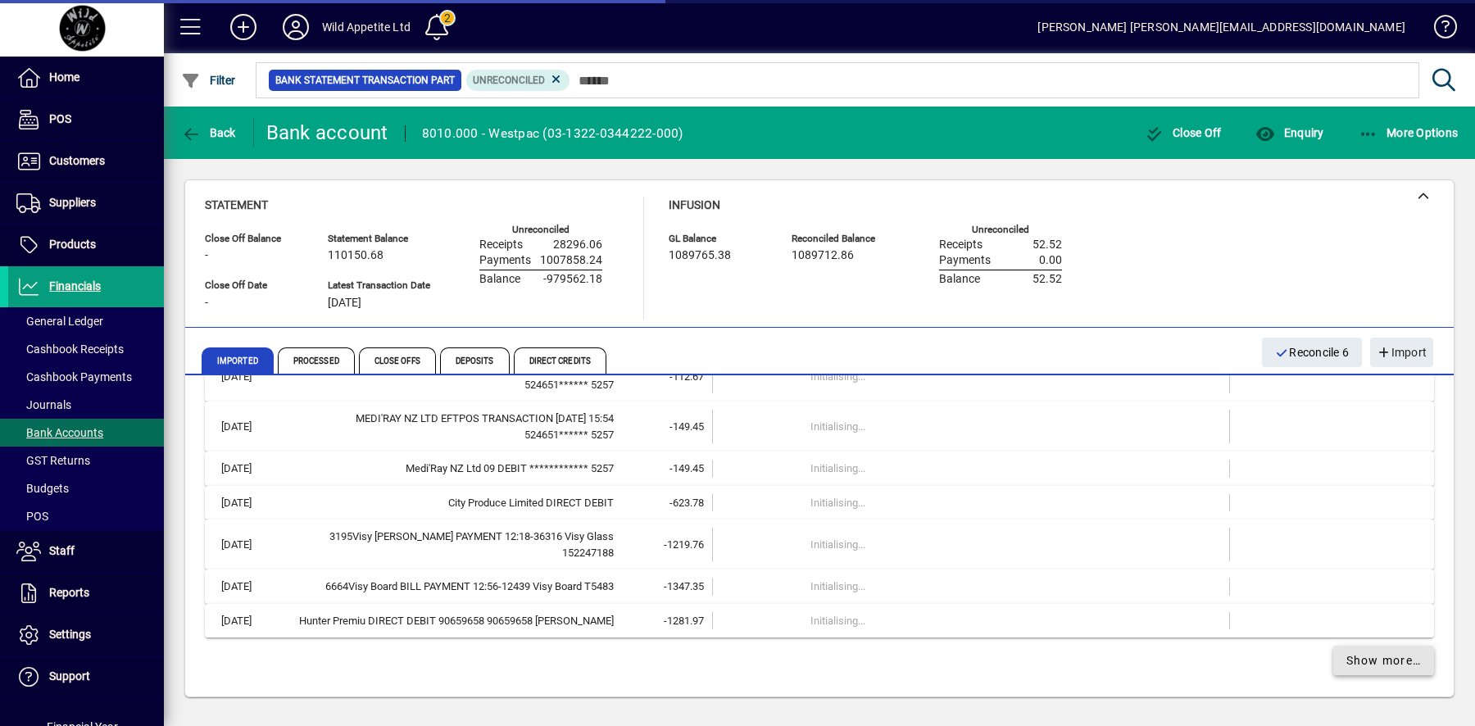
click at [1386, 664] on span "Show more…" at bounding box center [1383, 660] width 75 height 17
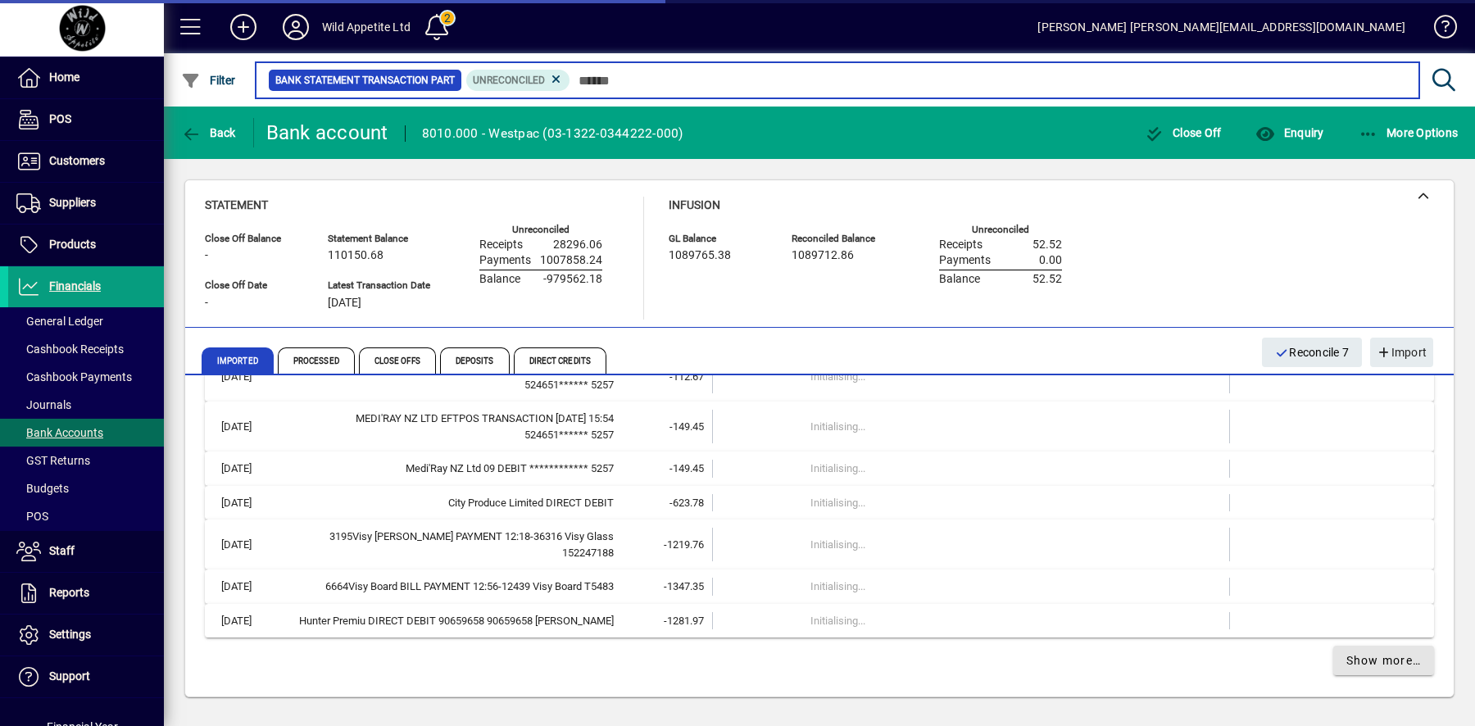
scroll to position [19279, 0]
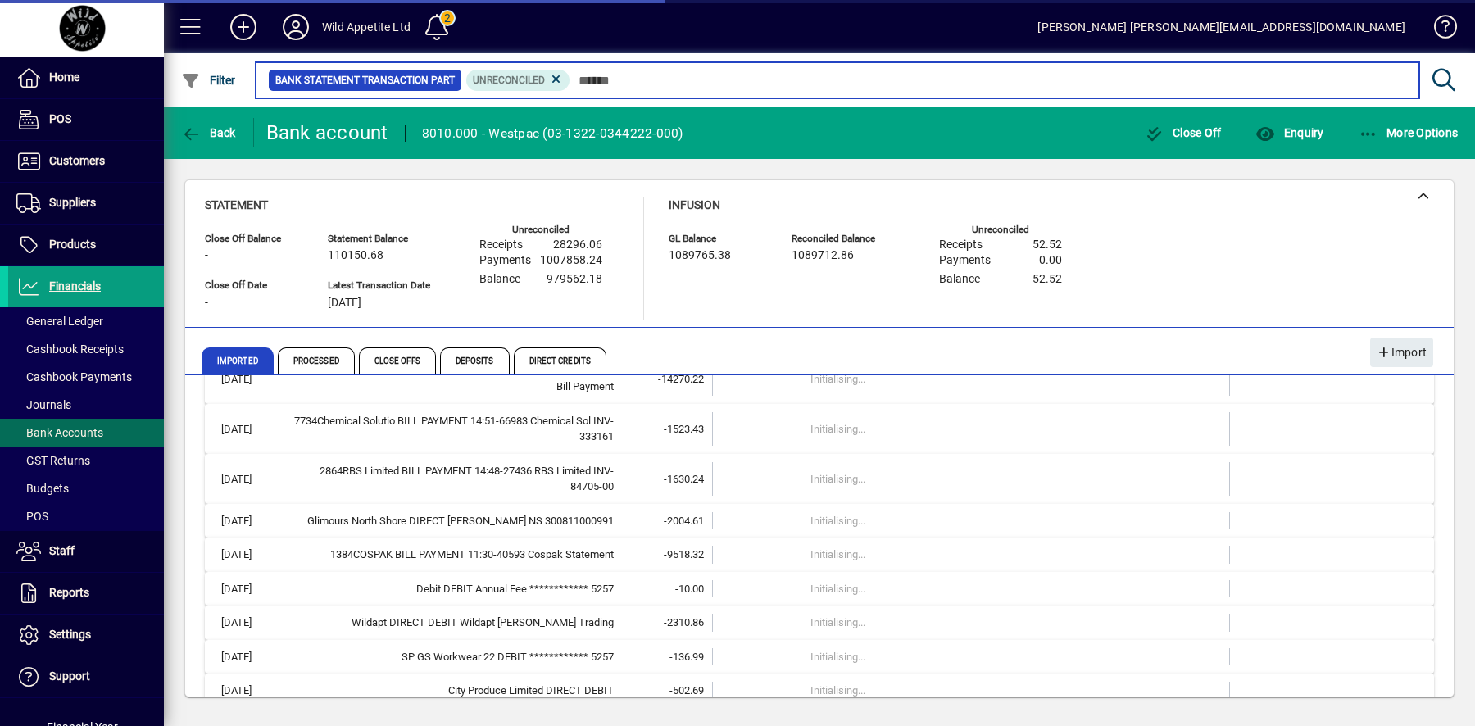
scroll to position [19408, 0]
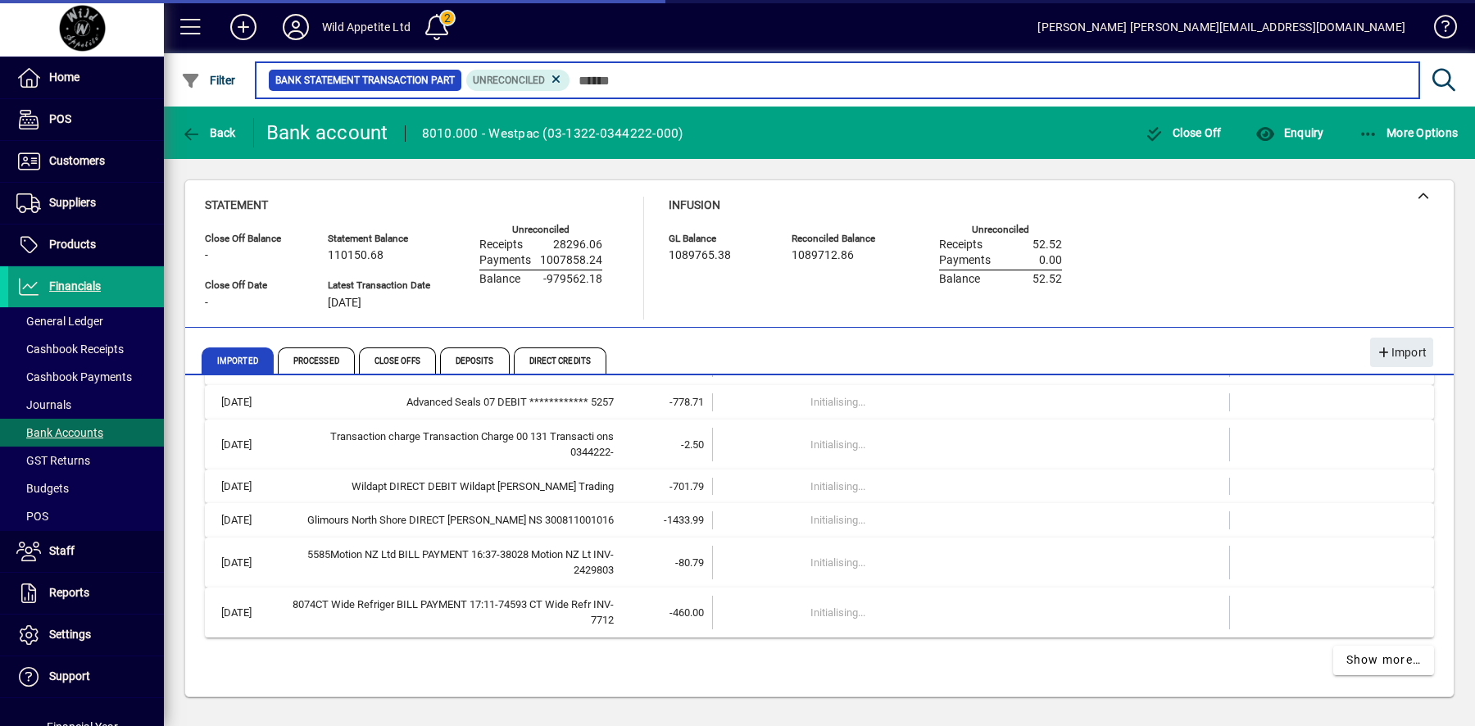
scroll to position [20241, 0]
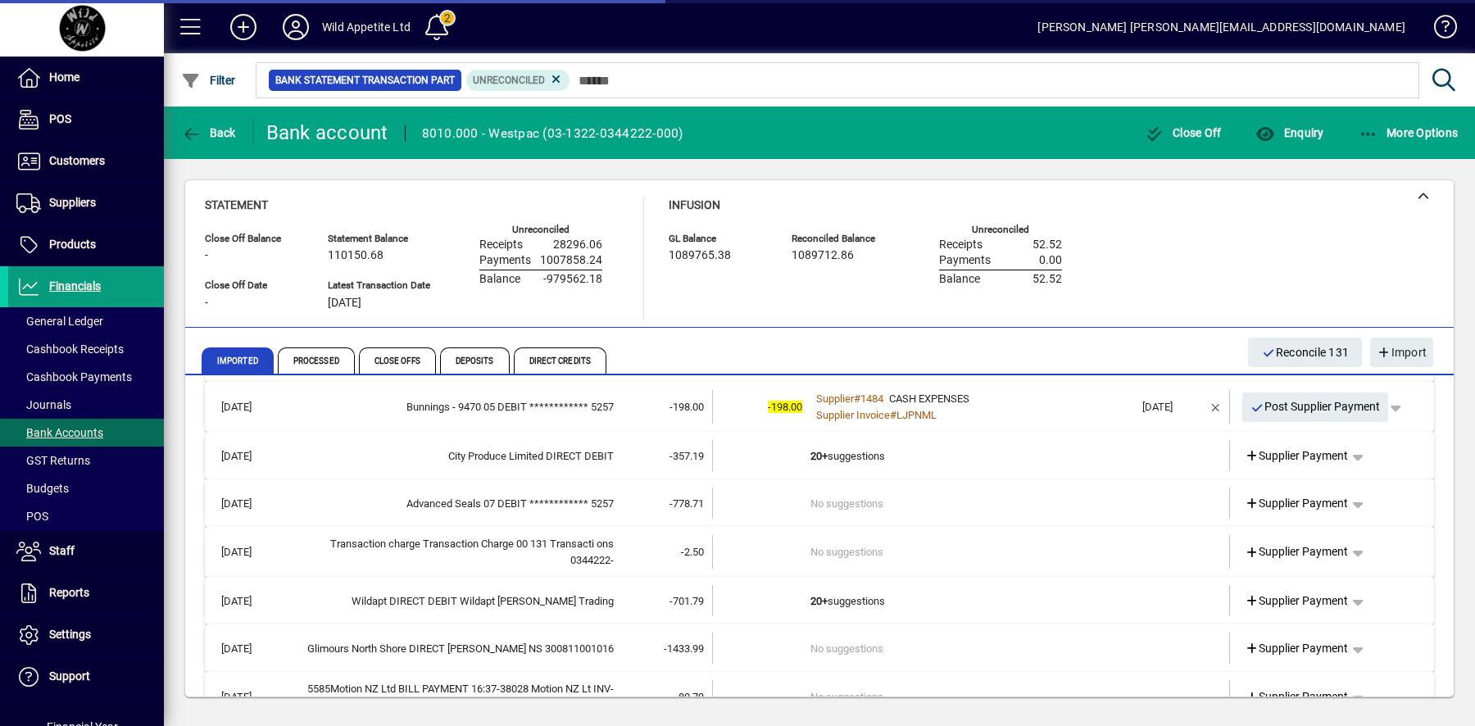
scroll to position [24381, 0]
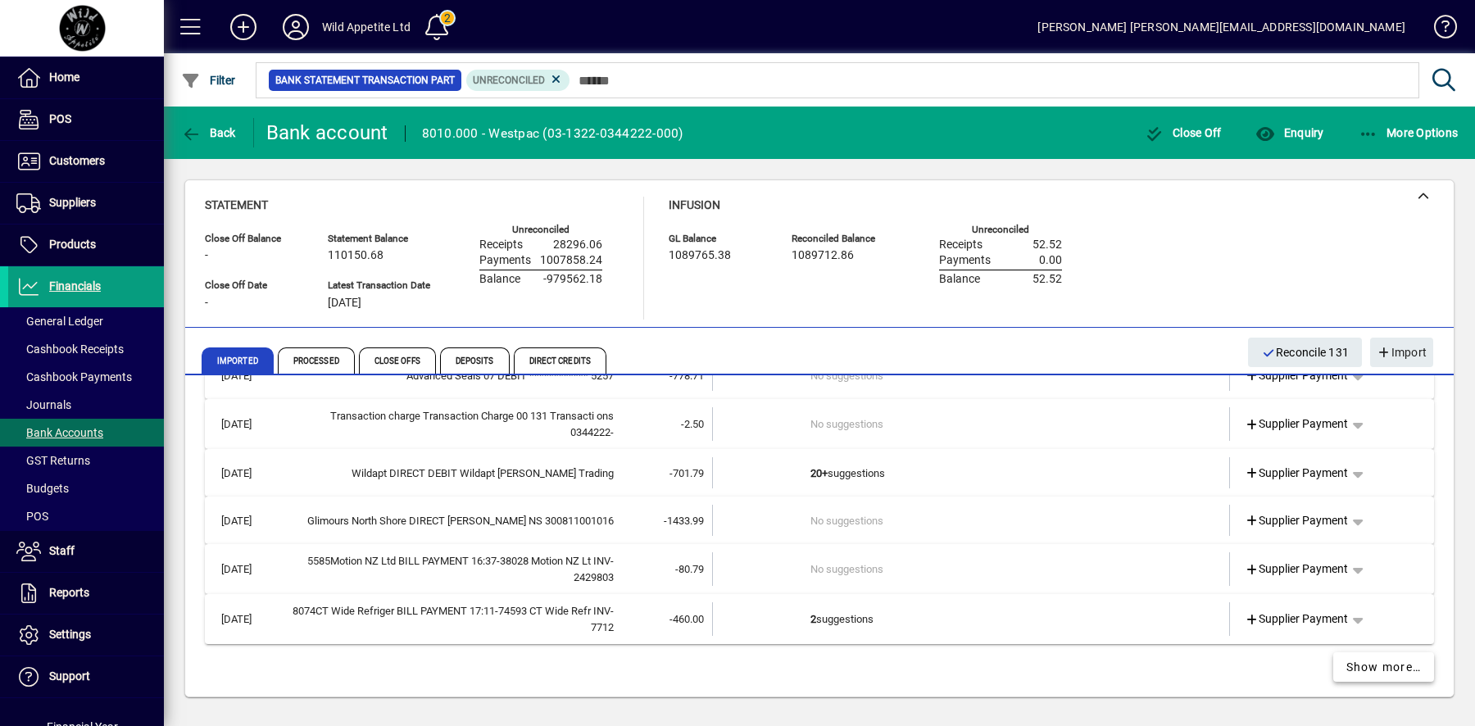
click at [1386, 664] on span "Show more…" at bounding box center [1383, 667] width 75 height 17
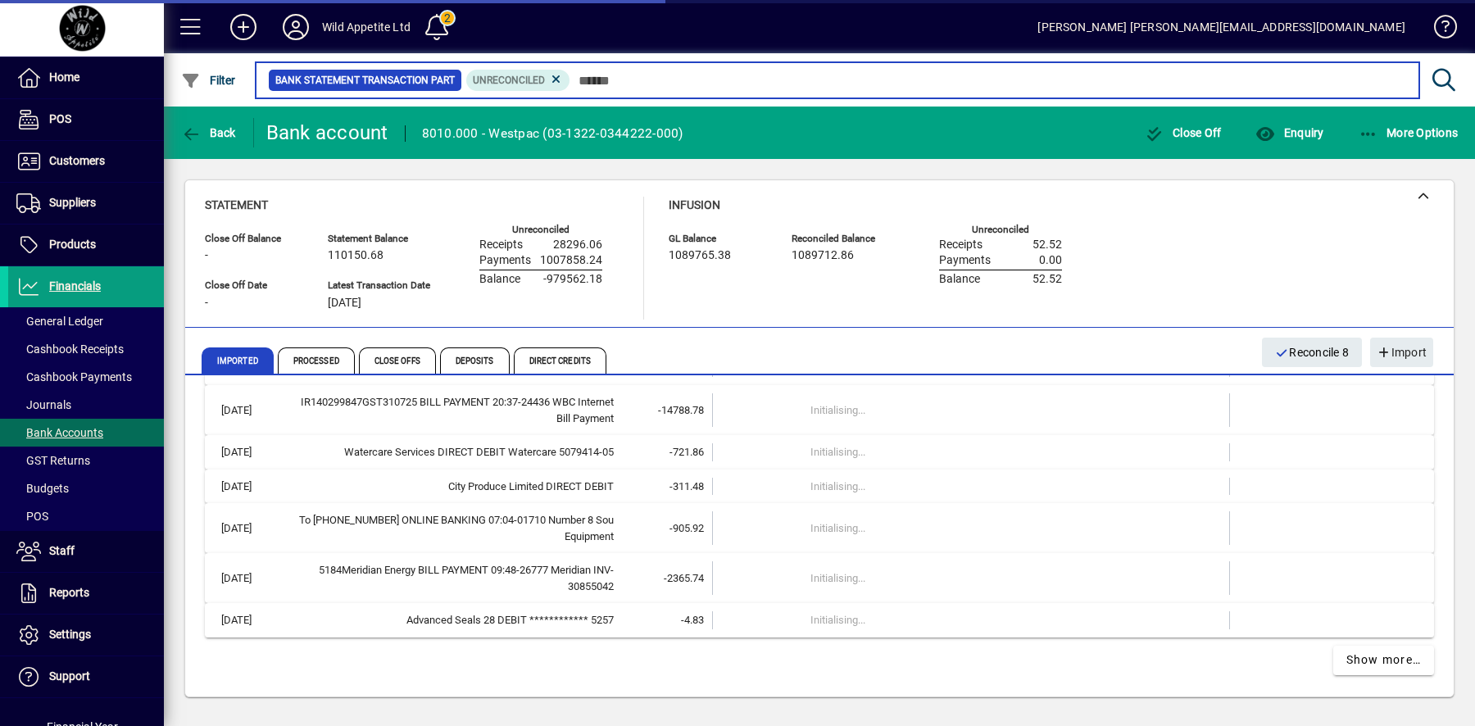
scroll to position [21621, 0]
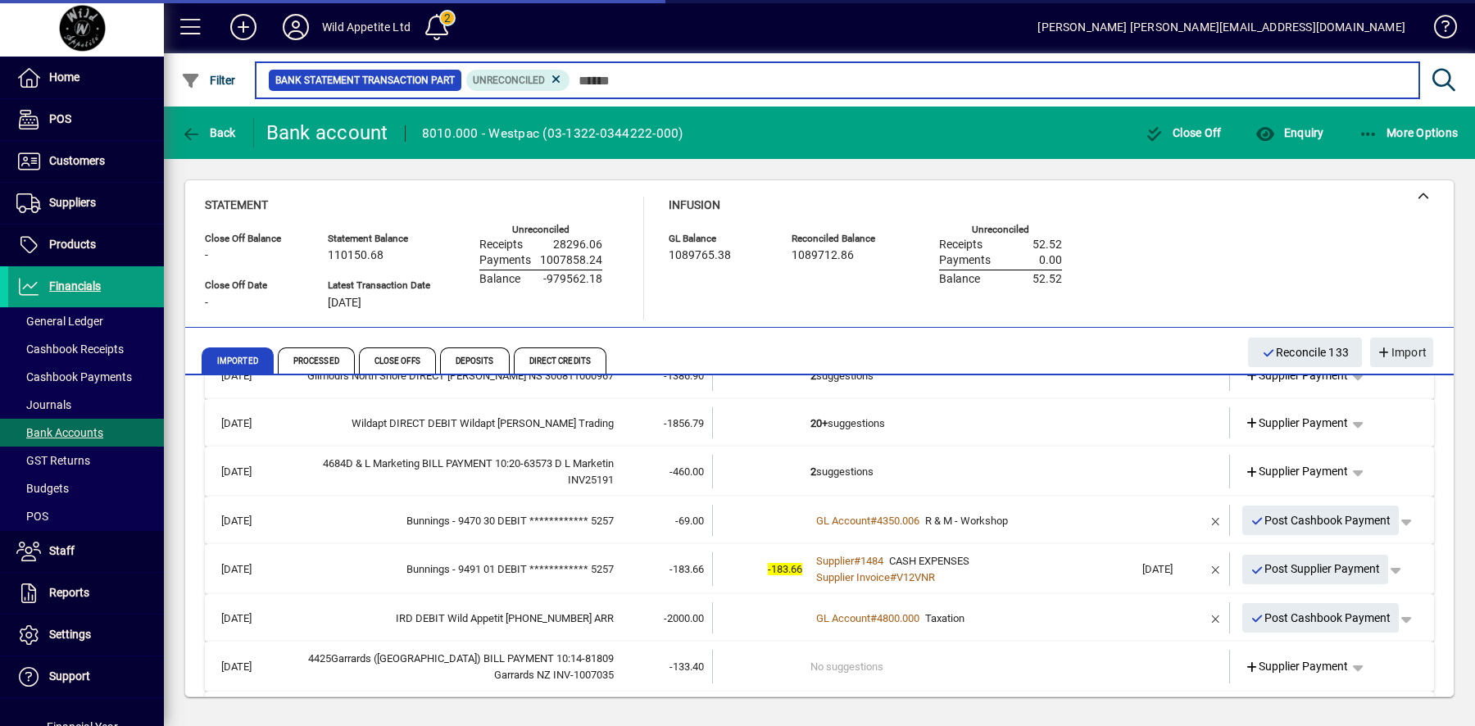
scroll to position [25301, 0]
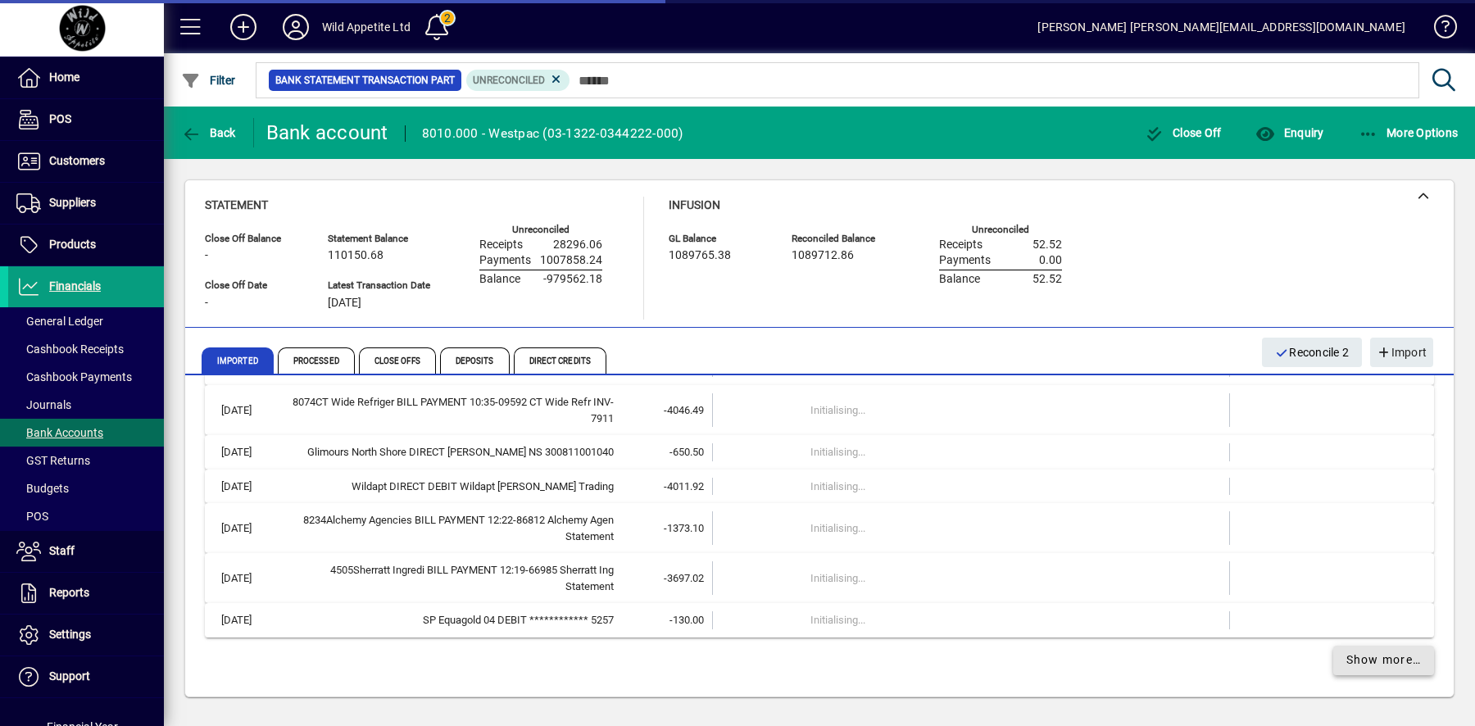
click at [1386, 664] on span "Show more…" at bounding box center [1383, 659] width 75 height 17
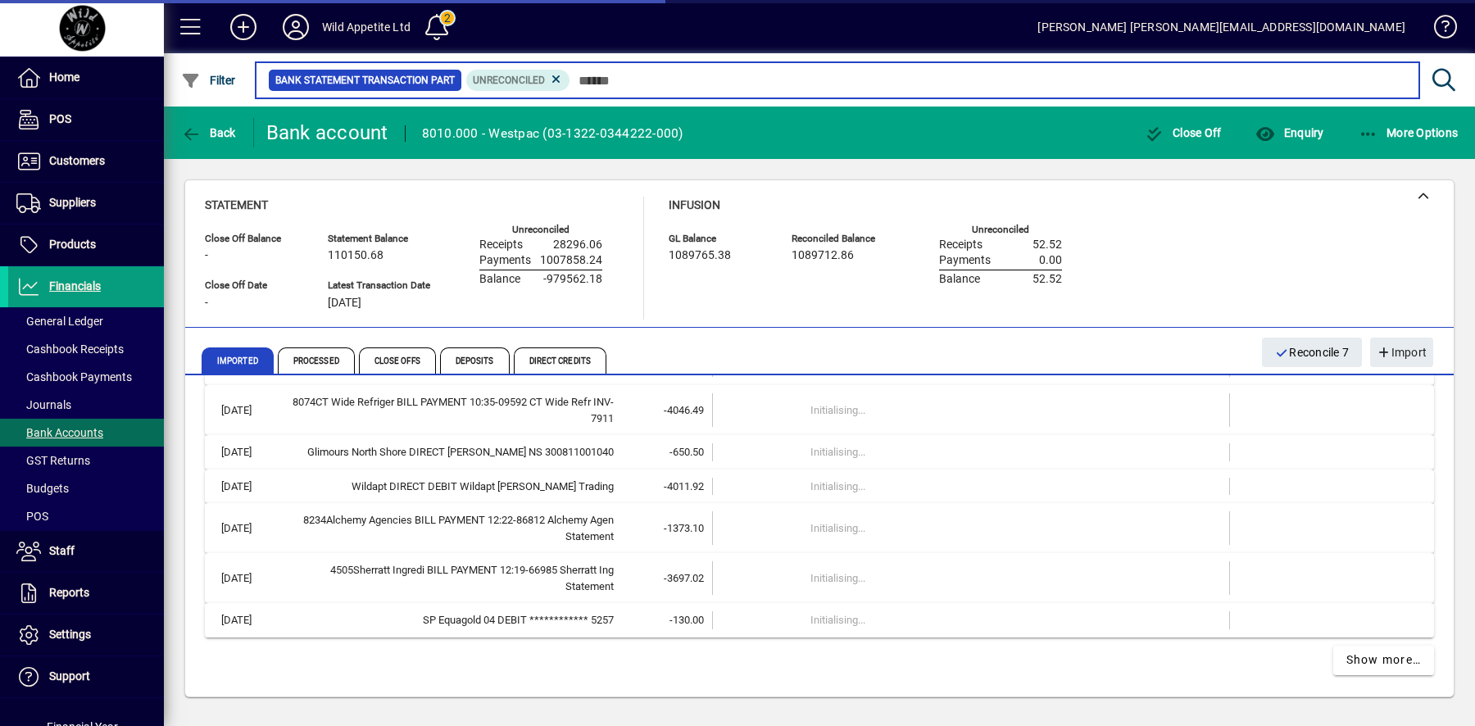
scroll to position [22359, 0]
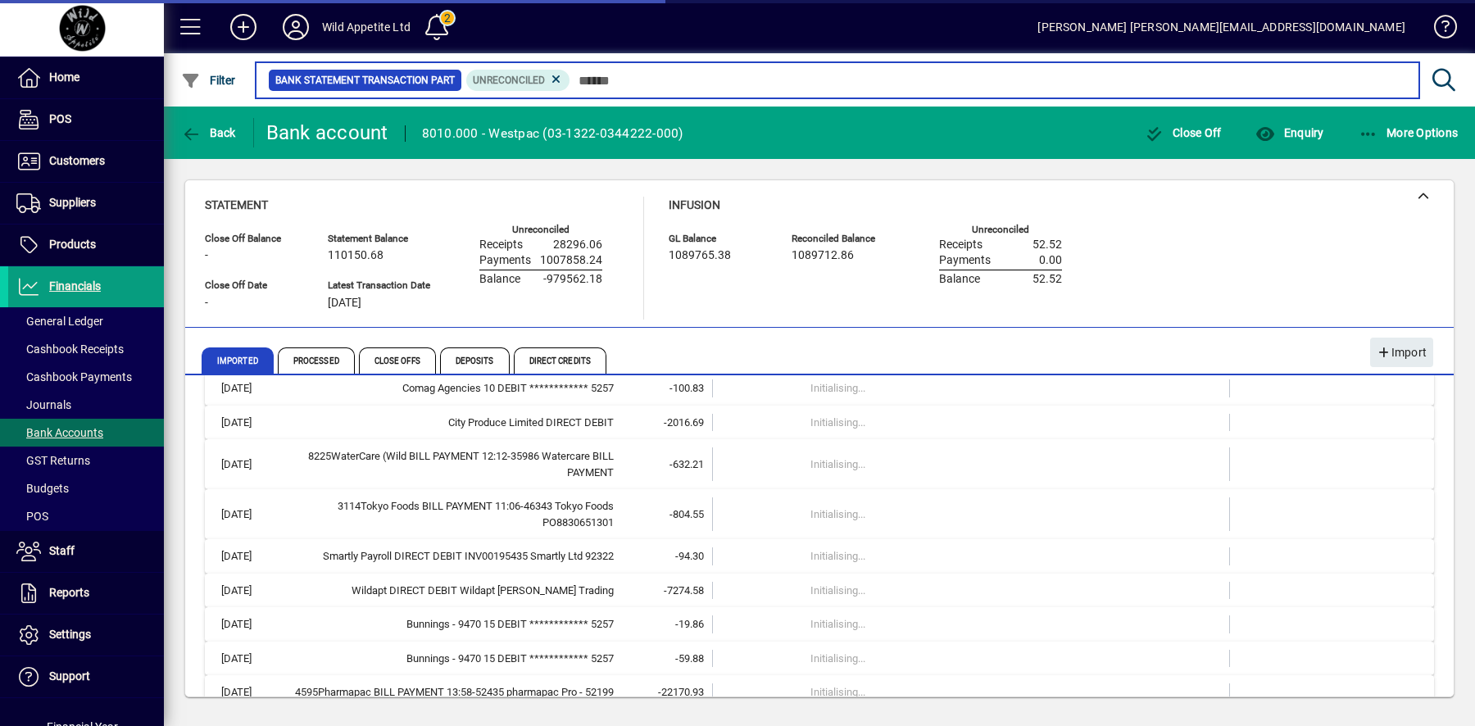
scroll to position [22638, 0]
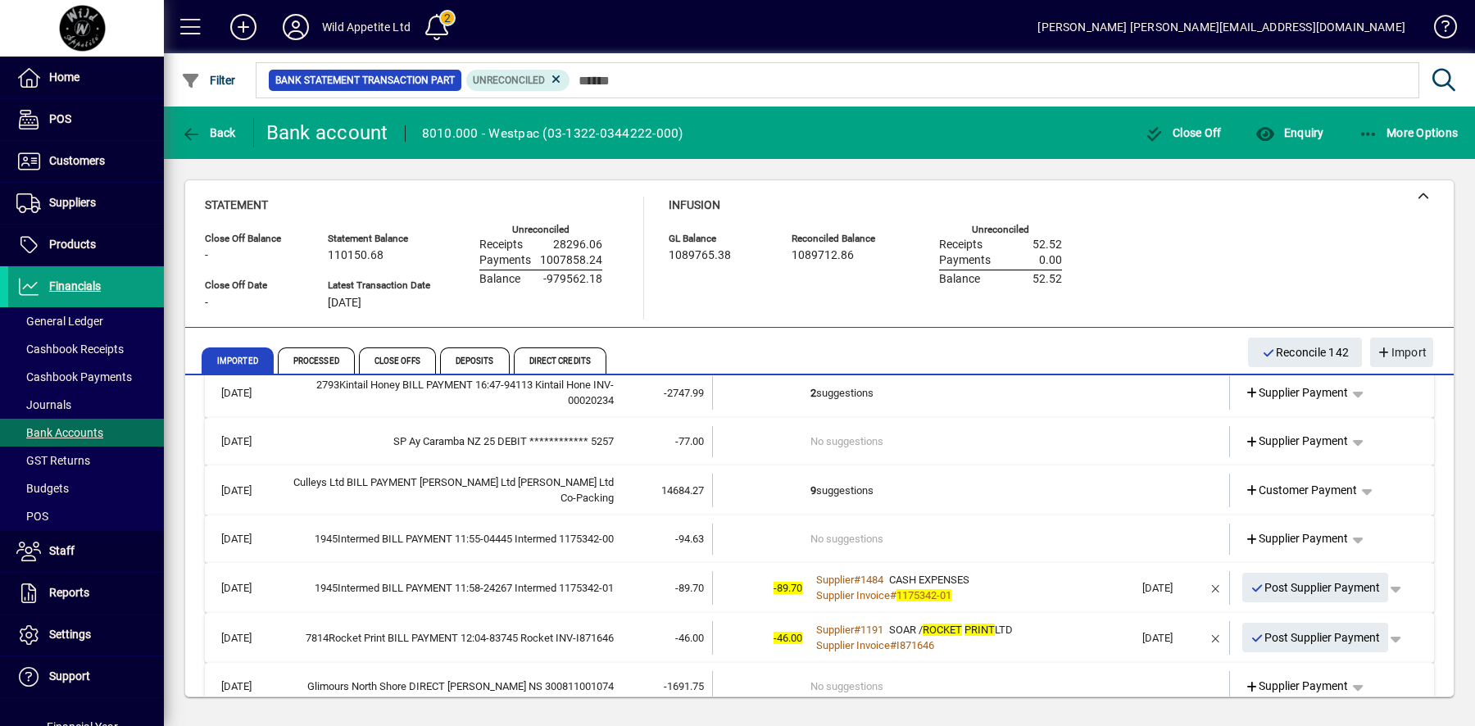
scroll to position [28174, 0]
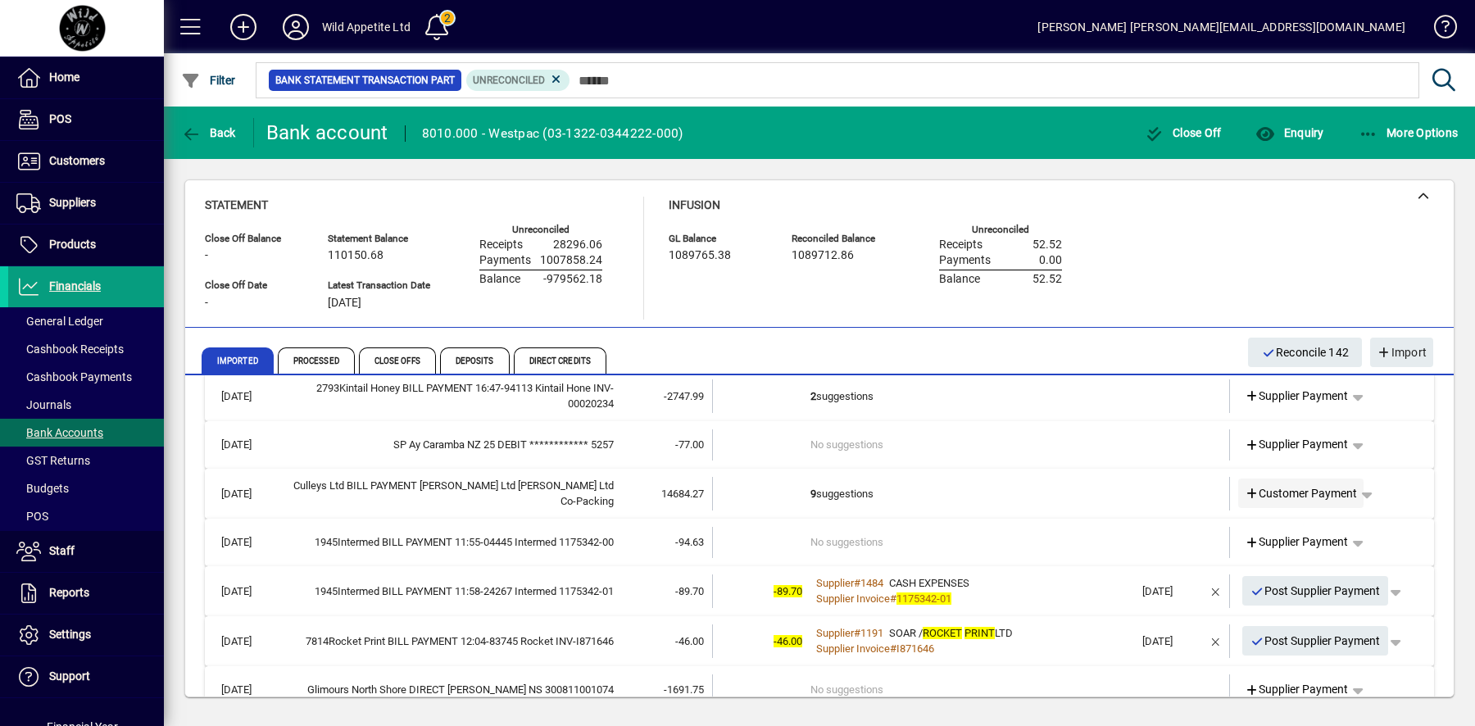
click at [1344, 485] on span "Customer Payment" at bounding box center [1301, 493] width 113 height 17
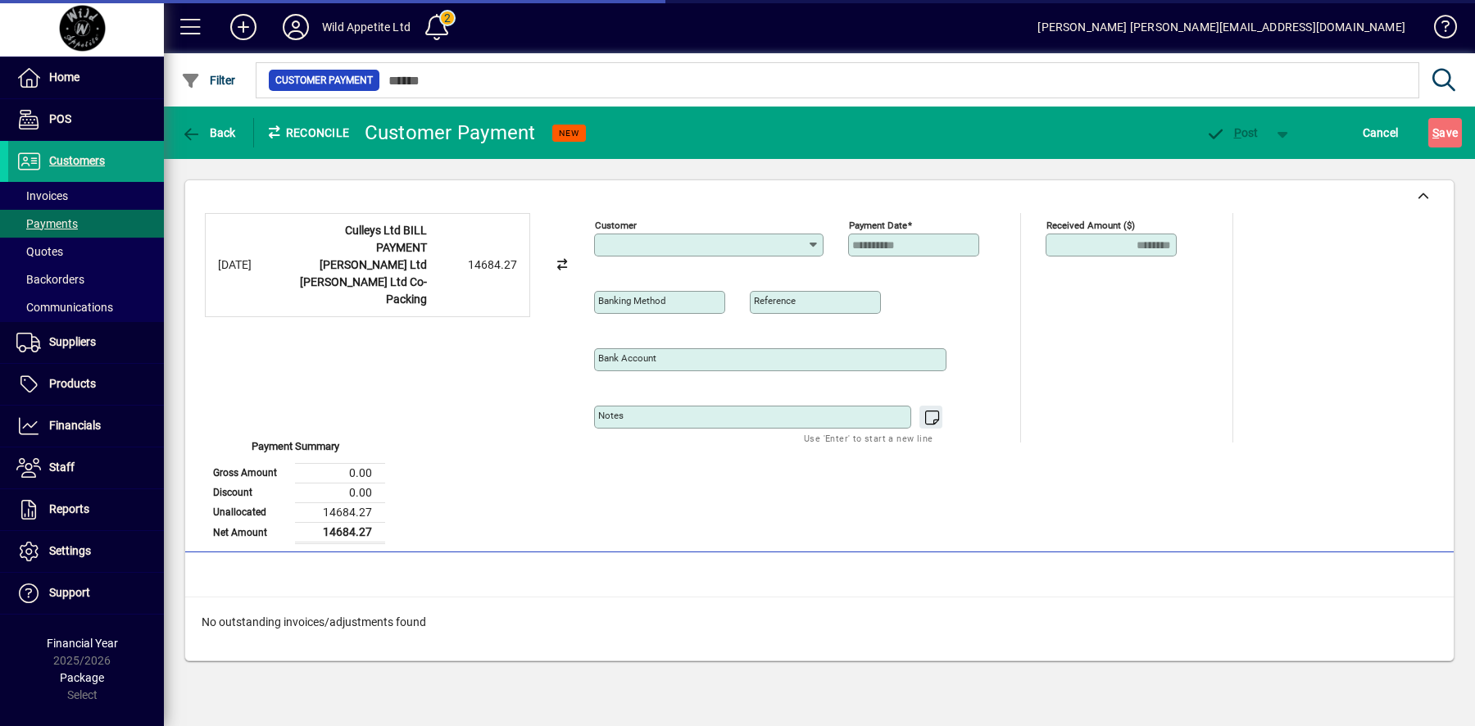
type input "**********"
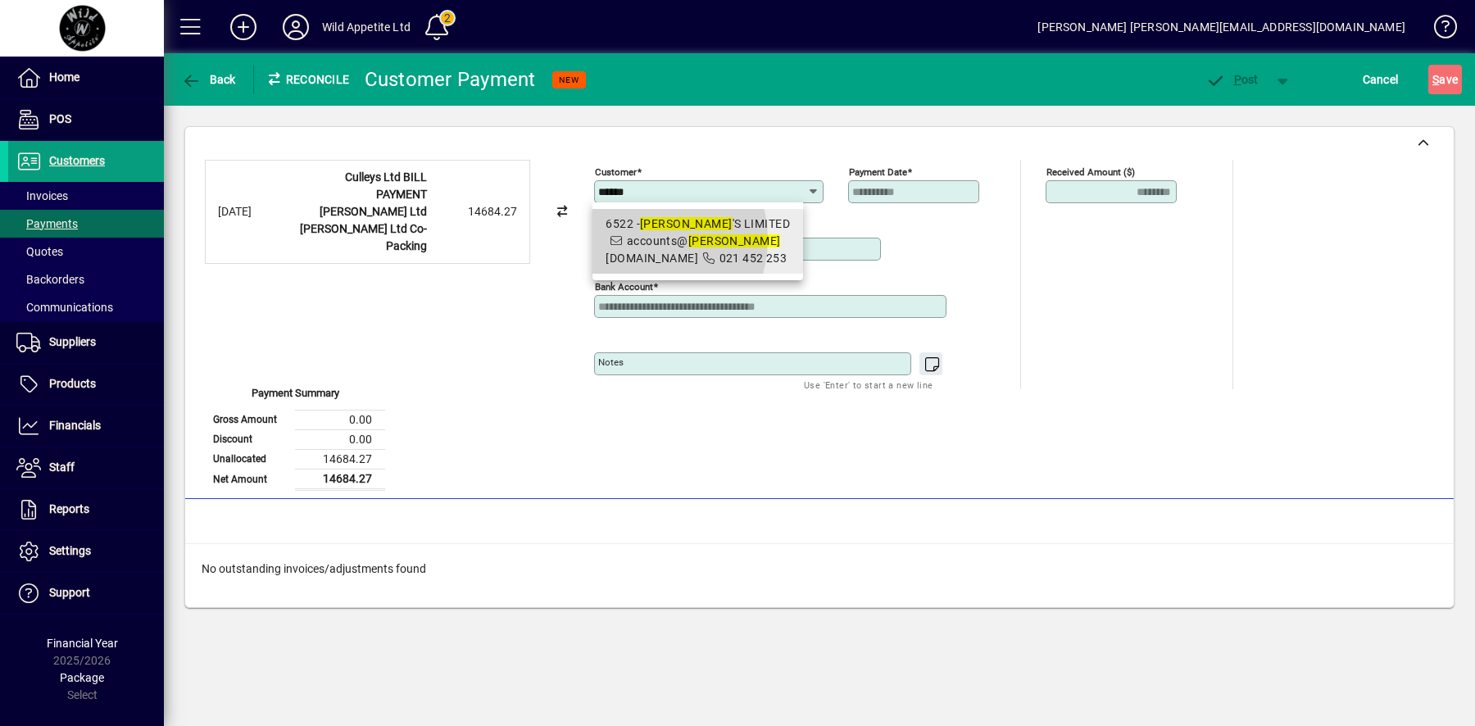
click at [640, 239] on span "6522 - CULLEY 'S LIMITED accounts@ culley s.co.nz 021 452 253" at bounding box center [698, 242] width 184 height 52
type input "**********"
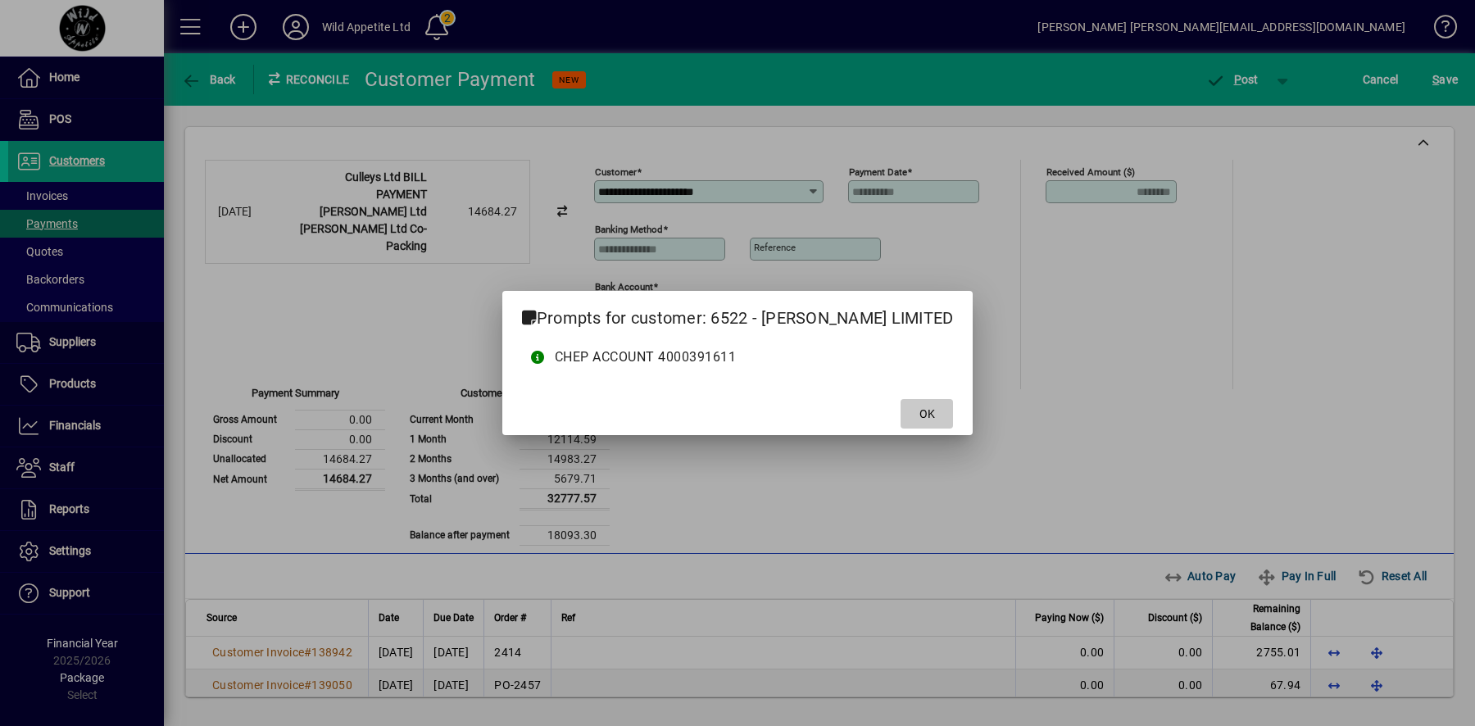
click at [914, 418] on span at bounding box center [927, 413] width 52 height 39
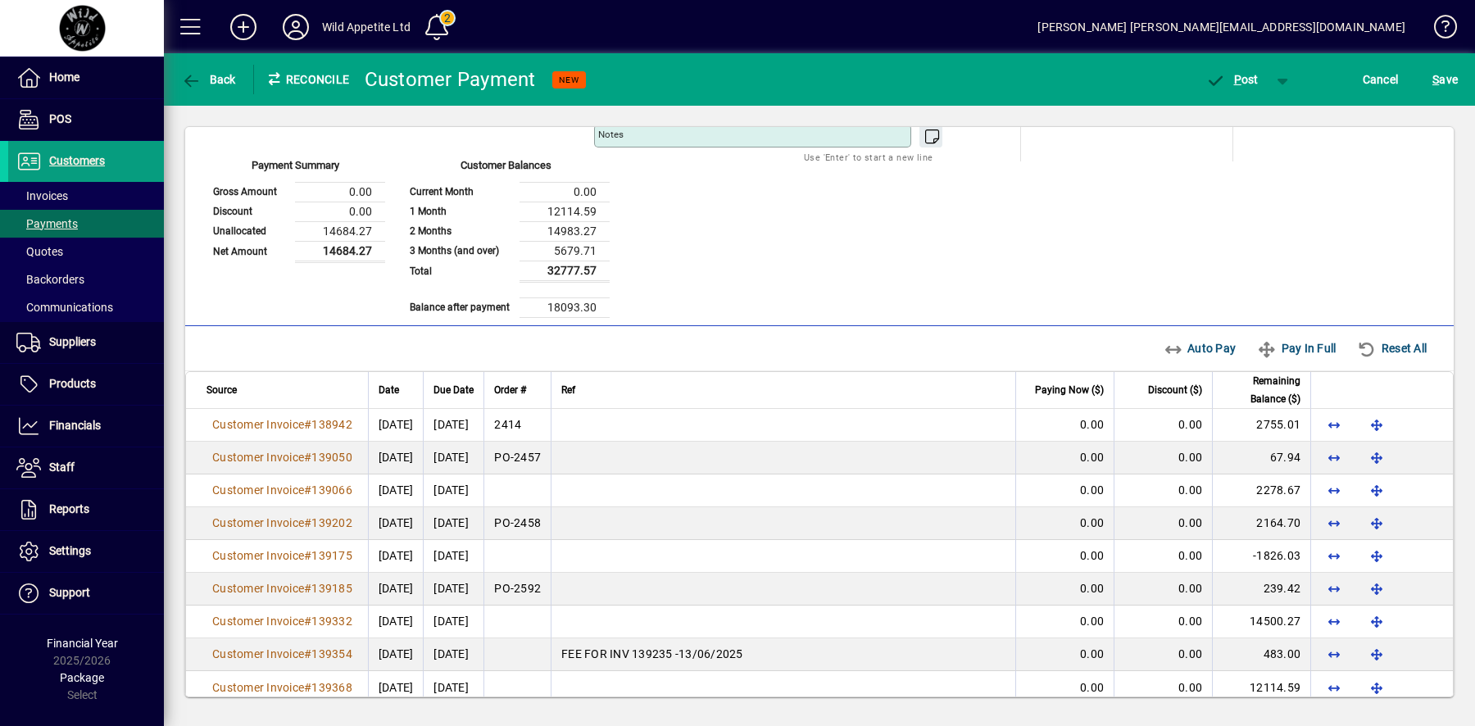
scroll to position [243, 0]
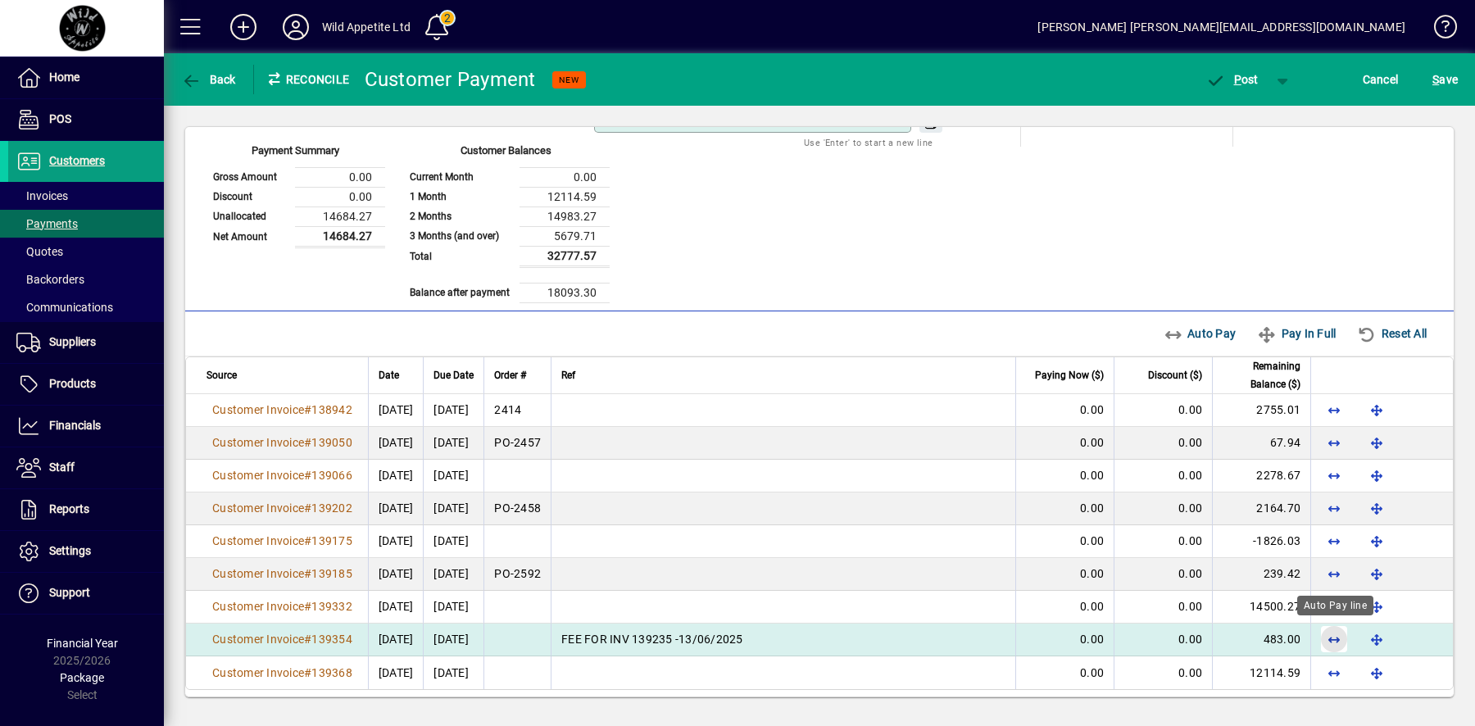
click at [1332, 634] on span "button" at bounding box center [1333, 638] width 39 height 39
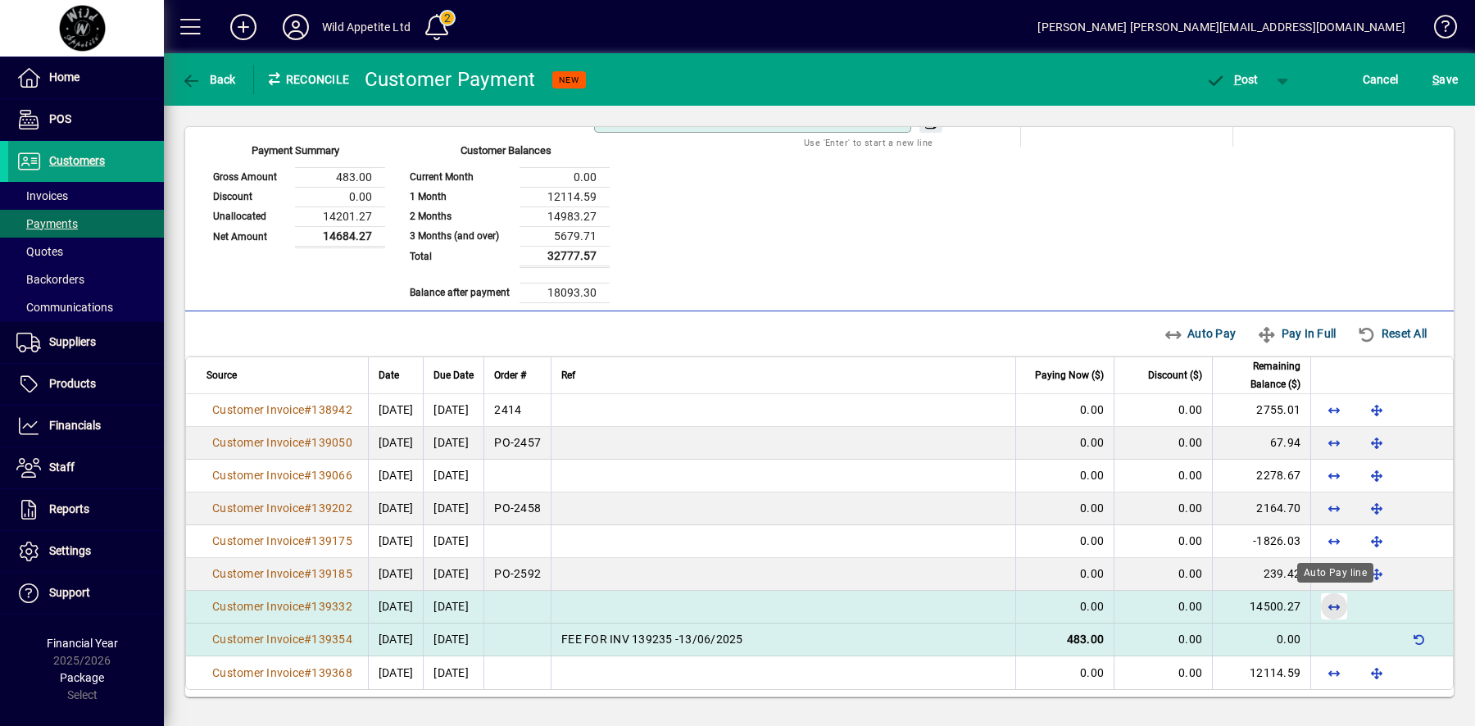
click at [1332, 600] on span "button" at bounding box center [1333, 606] width 39 height 39
click at [1234, 71] on span "button" at bounding box center [1232, 79] width 70 height 39
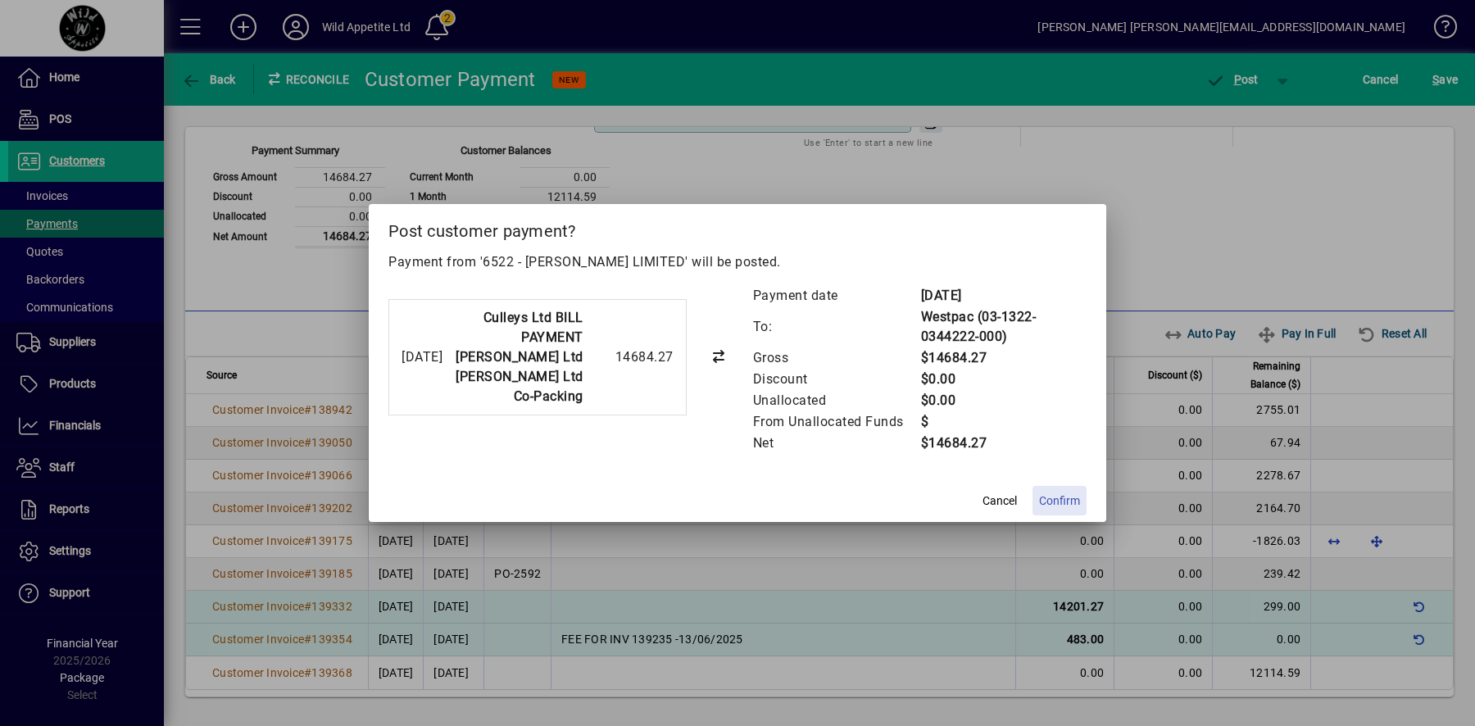
click at [1063, 509] on span "Confirm" at bounding box center [1059, 500] width 41 height 17
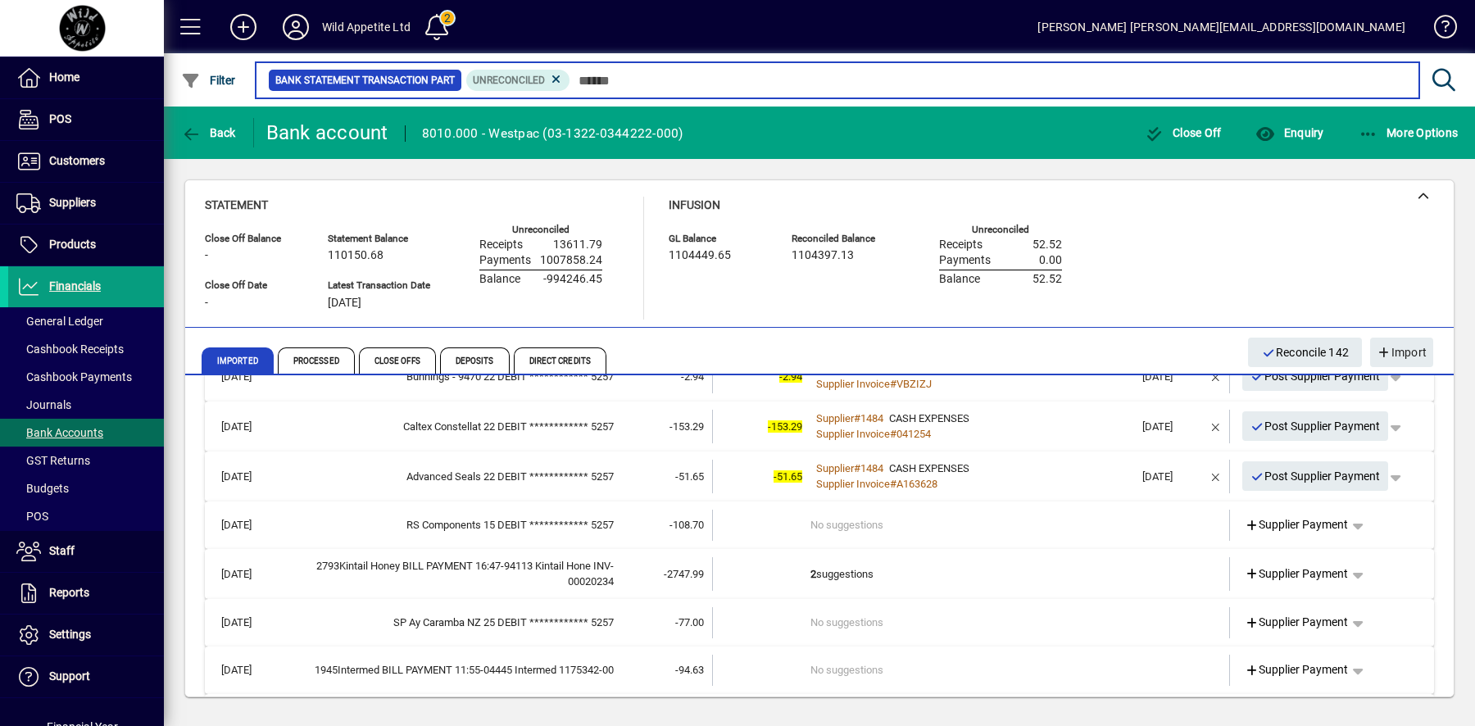
scroll to position [28243, 0]
